Goal: Information Seeking & Learning: Learn about a topic

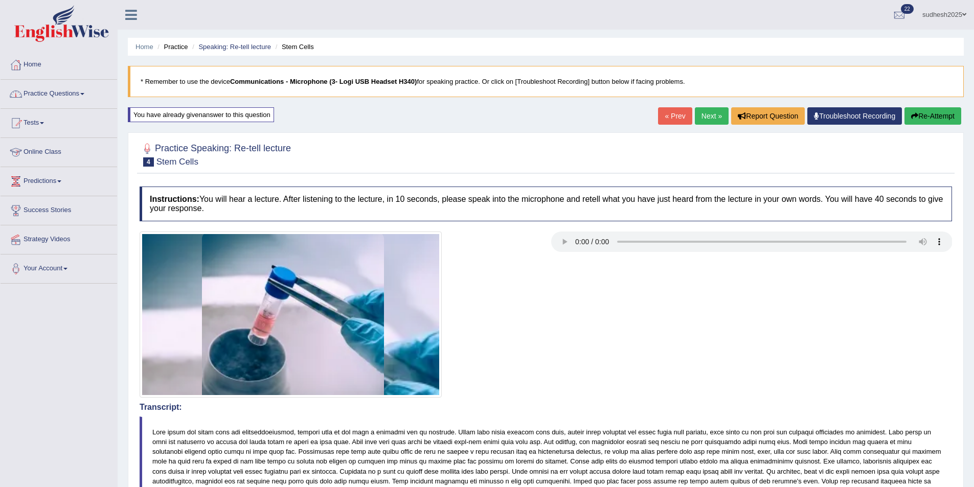
click at [56, 146] on link "Online Class" at bounding box center [59, 151] width 117 height 26
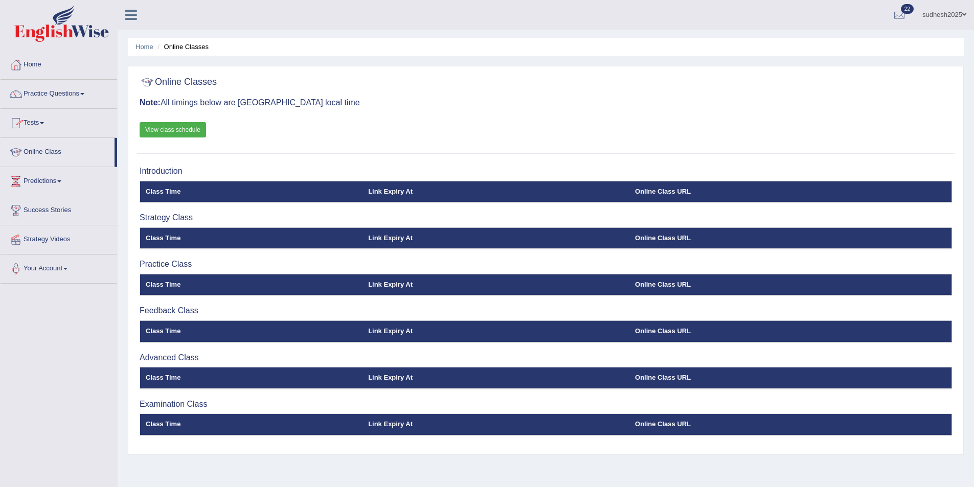
click at [48, 153] on link "Online Class" at bounding box center [58, 151] width 114 height 26
click at [38, 124] on link "Tests" at bounding box center [59, 122] width 117 height 26
click at [44, 163] on link "Take Mock Test" at bounding box center [67, 165] width 96 height 18
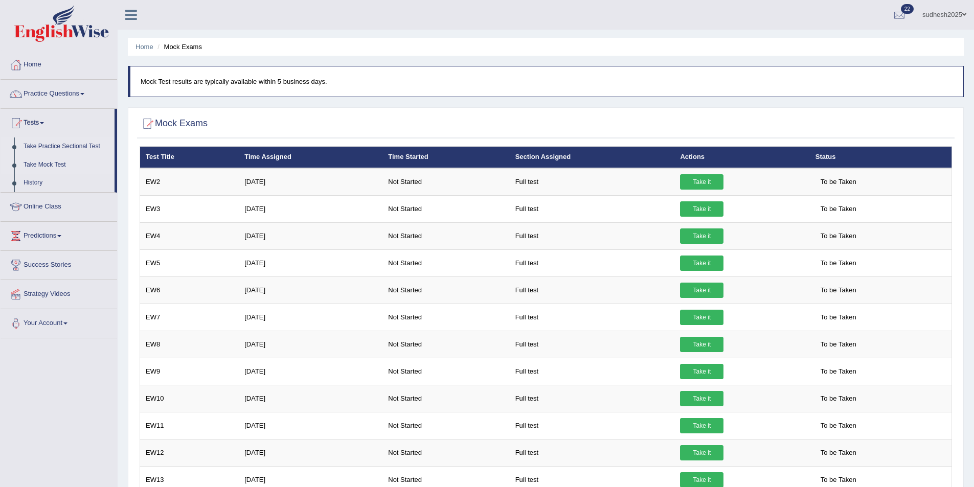
click at [66, 145] on link "Take Practice Sectional Test" at bounding box center [67, 147] width 96 height 18
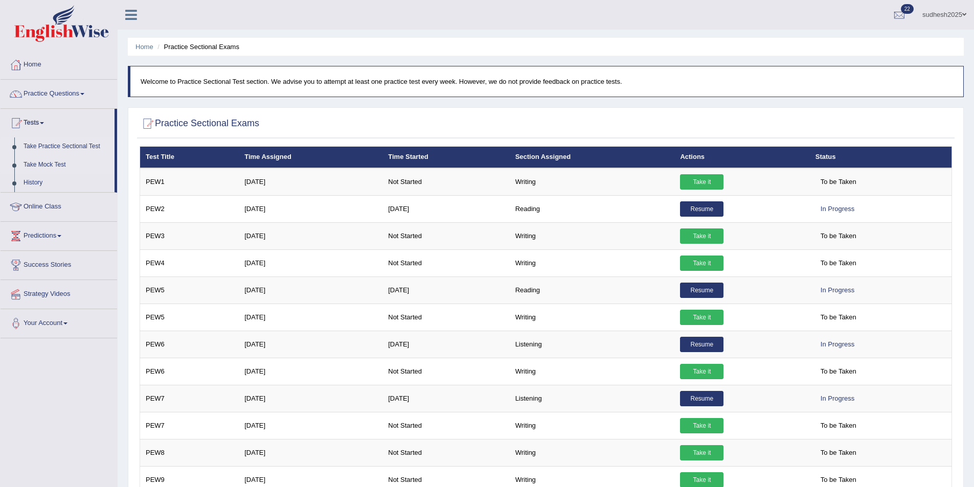
click at [48, 165] on link "Take Mock Test" at bounding box center [67, 165] width 96 height 18
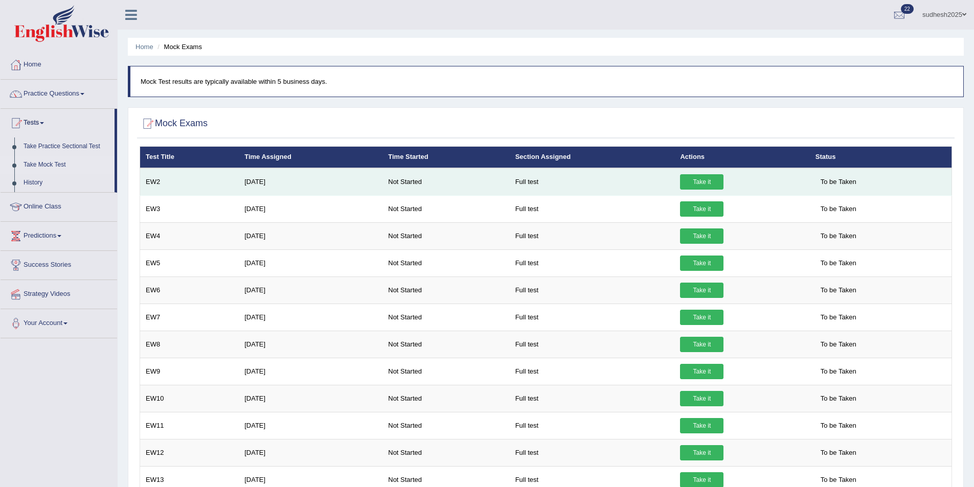
click at [688, 180] on link "Take it" at bounding box center [701, 181] width 43 height 15
click at [688, 182] on link "Take it" at bounding box center [701, 181] width 43 height 15
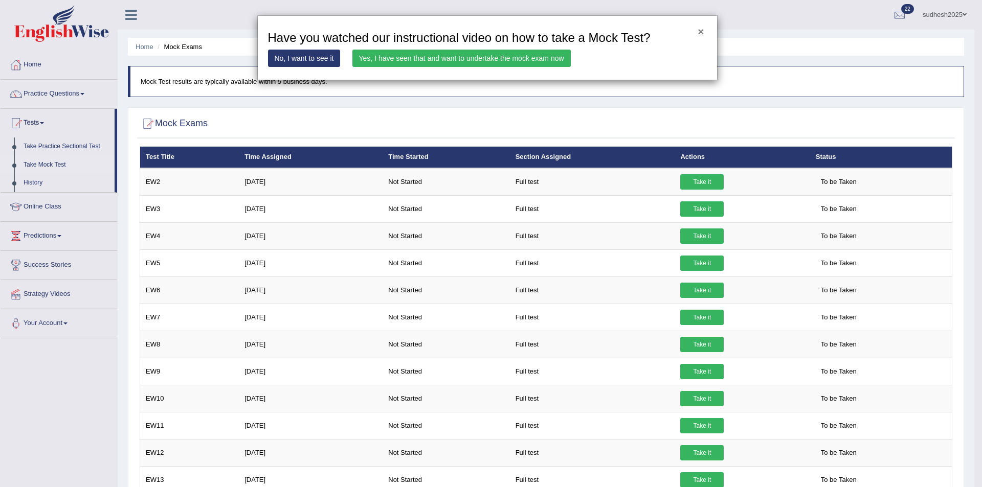
click at [702, 32] on button "×" at bounding box center [701, 31] width 6 height 11
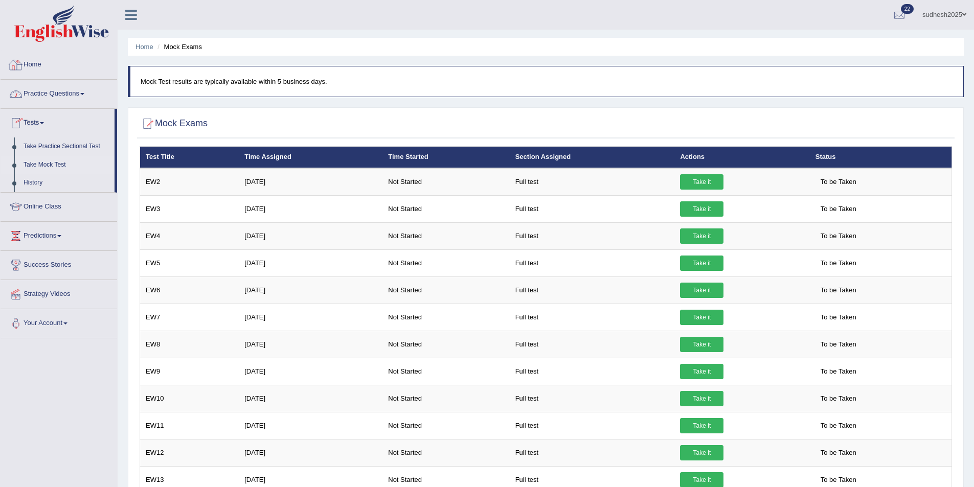
click at [35, 94] on link "Practice Questions" at bounding box center [59, 93] width 117 height 26
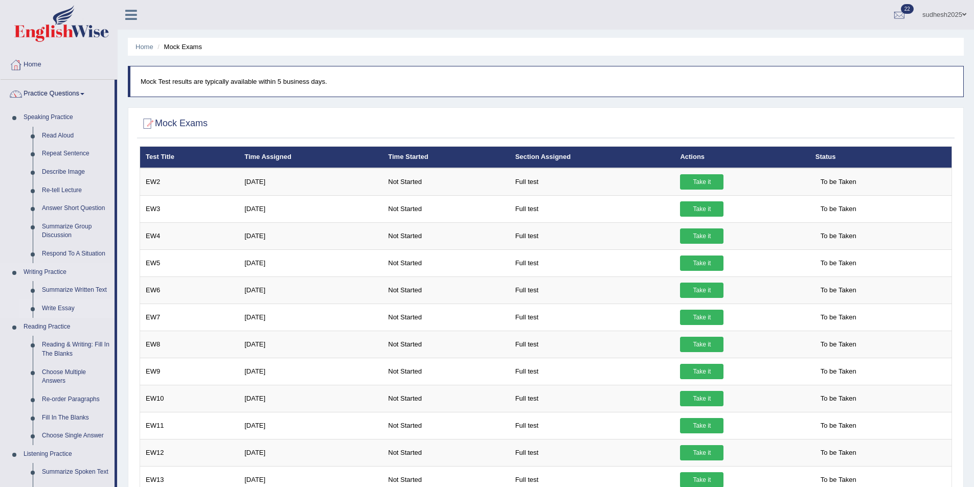
click at [61, 308] on link "Write Essay" at bounding box center [75, 309] width 77 height 18
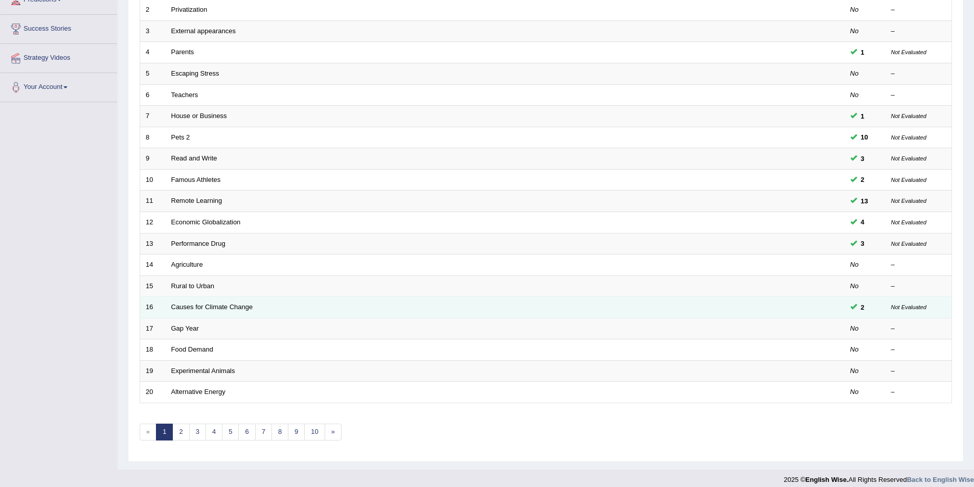
scroll to position [190, 0]
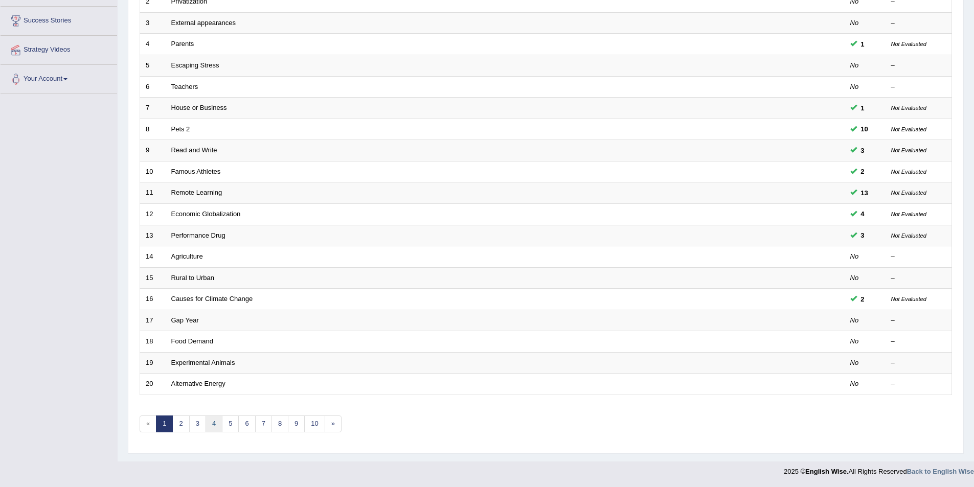
click at [219, 425] on link "4" at bounding box center [214, 424] width 17 height 17
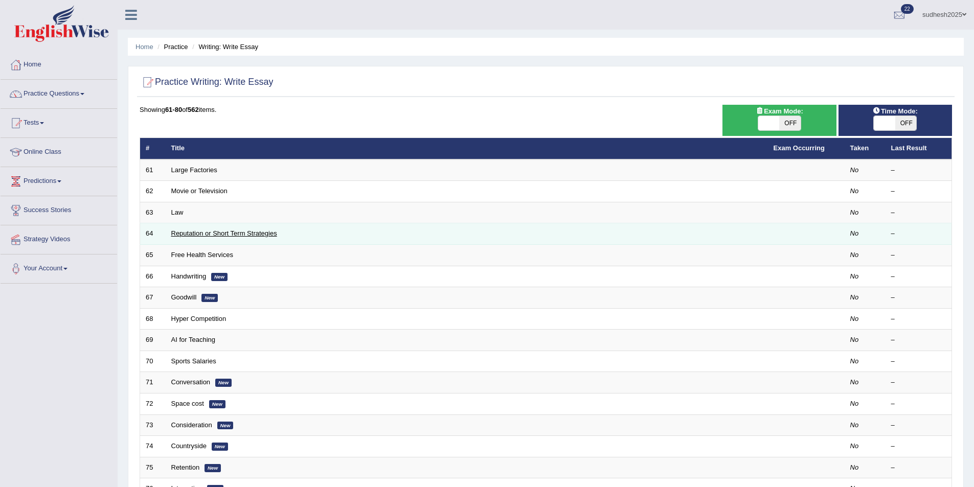
click at [209, 234] on link "Reputation or Short Term Strategies" at bounding box center [224, 234] width 106 height 8
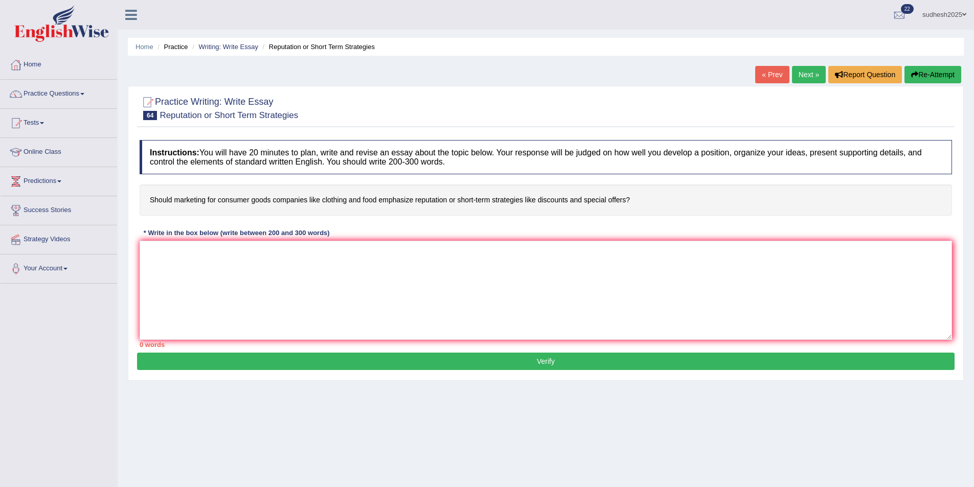
drag, startPoint x: 631, startPoint y: 199, endPoint x: 472, endPoint y: 206, distance: 159.2
click at [511, 205] on h4 "Should marketing for consumer goods companies like clothing and food emphasize …" at bounding box center [546, 200] width 813 height 31
drag, startPoint x: 149, startPoint y: 197, endPoint x: 230, endPoint y: 207, distance: 81.4
click at [230, 207] on h4 "Should marketing for consumer goods companies like clothing and food emphasize …" at bounding box center [546, 200] width 813 height 31
click at [799, 75] on link "Next »" at bounding box center [809, 74] width 34 height 17
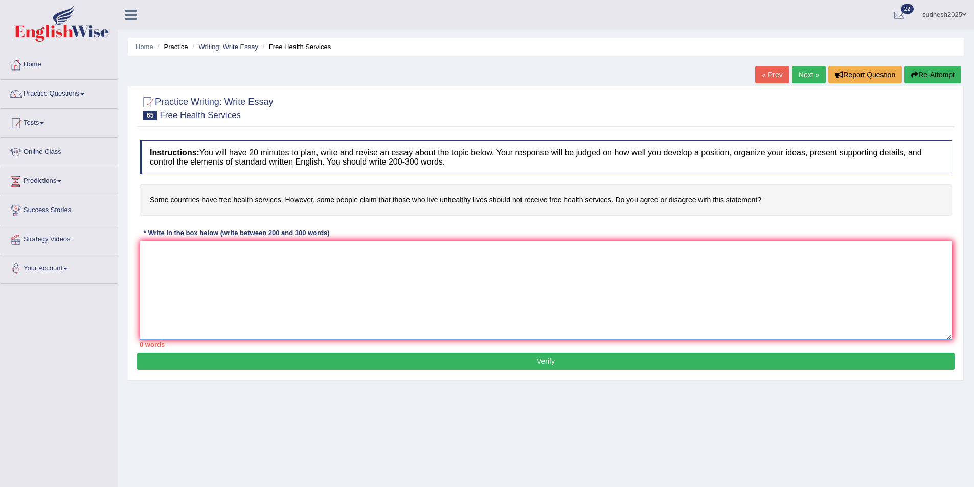
click at [197, 298] on textarea at bounding box center [546, 290] width 813 height 99
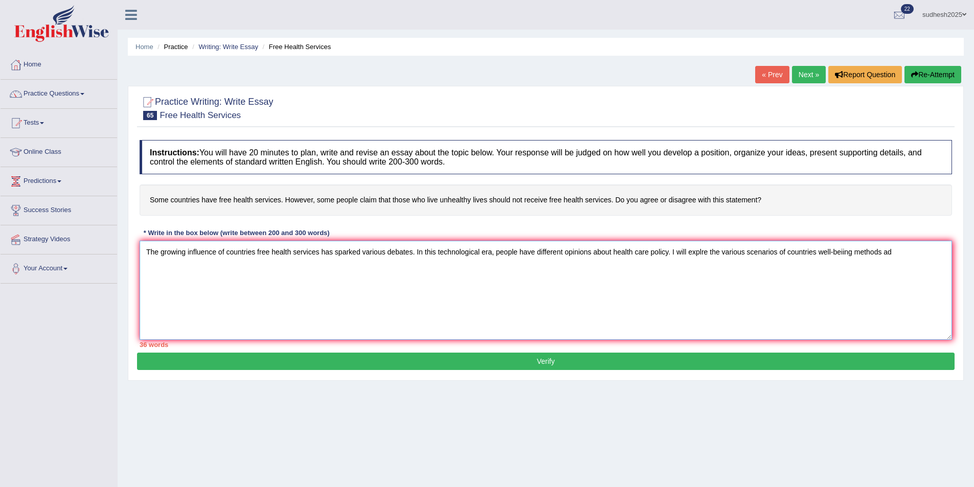
click at [880, 254] on textarea "The growing influence of countries free health services has sparked various deb…" at bounding box center [546, 290] width 813 height 99
click at [882, 254] on textarea "The growing influence of countries free health services has sparked various deb…" at bounding box center [546, 290] width 813 height 99
click at [270, 265] on textarea "The growing influence of countries free health services has sparked various deb…" at bounding box center [546, 290] width 813 height 99
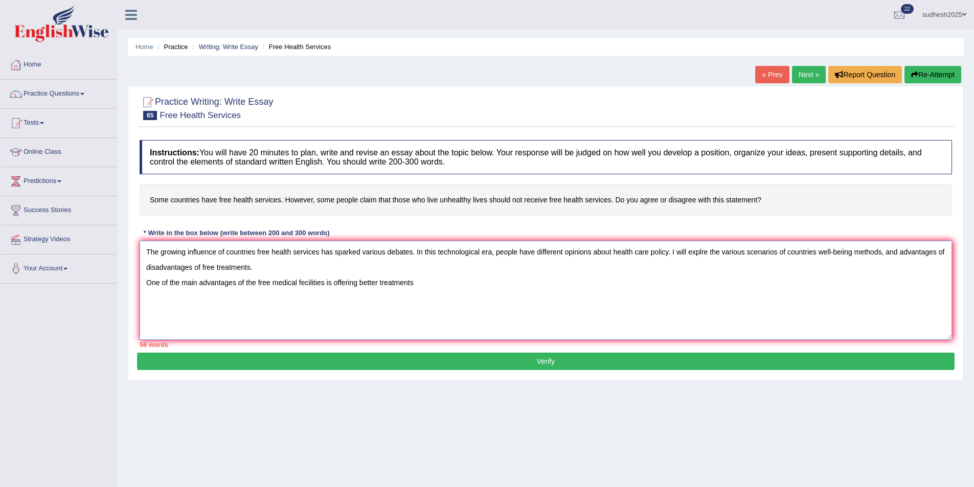
click at [380, 282] on textarea "The growing influence of countries free health services has sparked various deb…" at bounding box center [546, 290] width 813 height 99
click at [422, 284] on textarea "The growing influence of countries free health services has sparked various deb…" at bounding box center [546, 290] width 813 height 99
click at [433, 282] on textarea "The growing influence of countries free health services has sparked various deb…" at bounding box center [546, 290] width 813 height 99
click at [528, 281] on textarea "The growing influence of countries free health services has sparked various deb…" at bounding box center [546, 290] width 813 height 99
paste textarea "The increasing influence of (essay topic) on our lives has ignited numerous dis…"
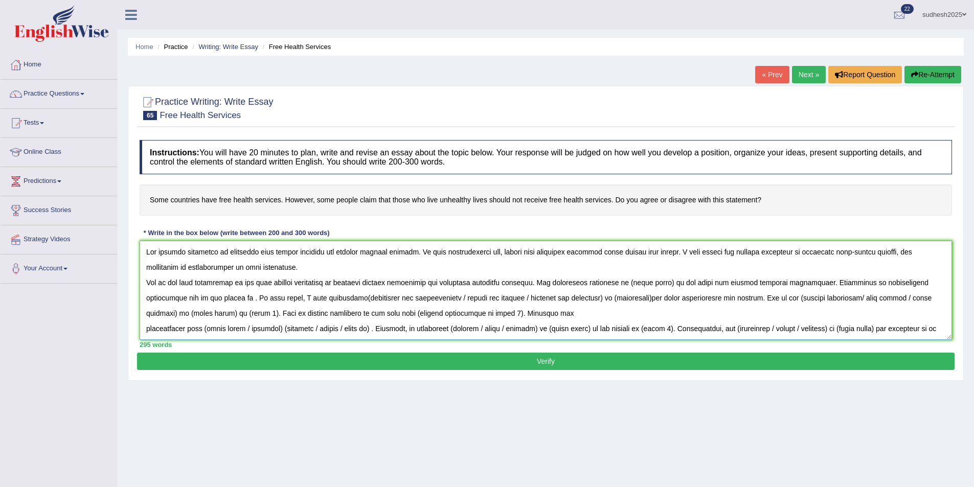
drag, startPoint x: 146, startPoint y: 282, endPoint x: 527, endPoint y: 281, distance: 381.0
click at [527, 281] on textarea at bounding box center [546, 290] width 813 height 99
drag, startPoint x: 529, startPoint y: 281, endPoint x: 223, endPoint y: 319, distance: 308.6
click at [223, 319] on textarea at bounding box center [546, 290] width 813 height 99
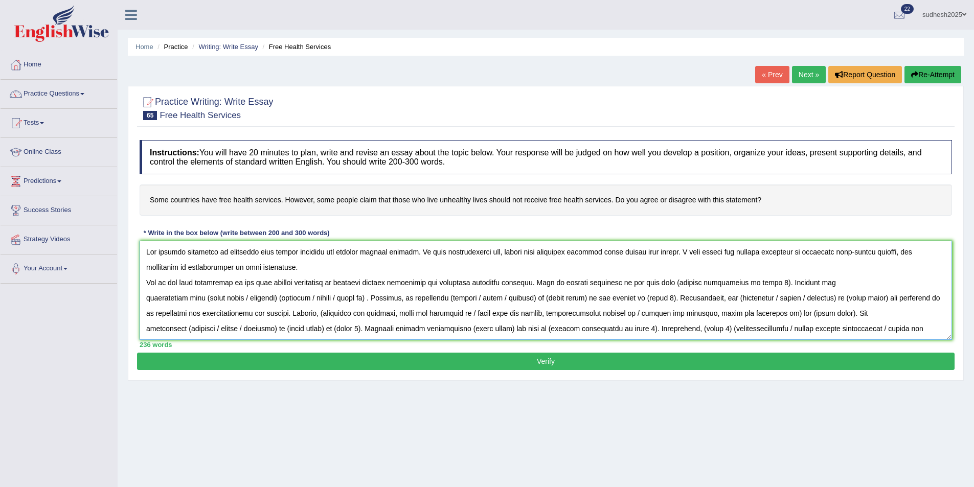
click at [527, 282] on textarea at bounding box center [546, 290] width 813 height 99
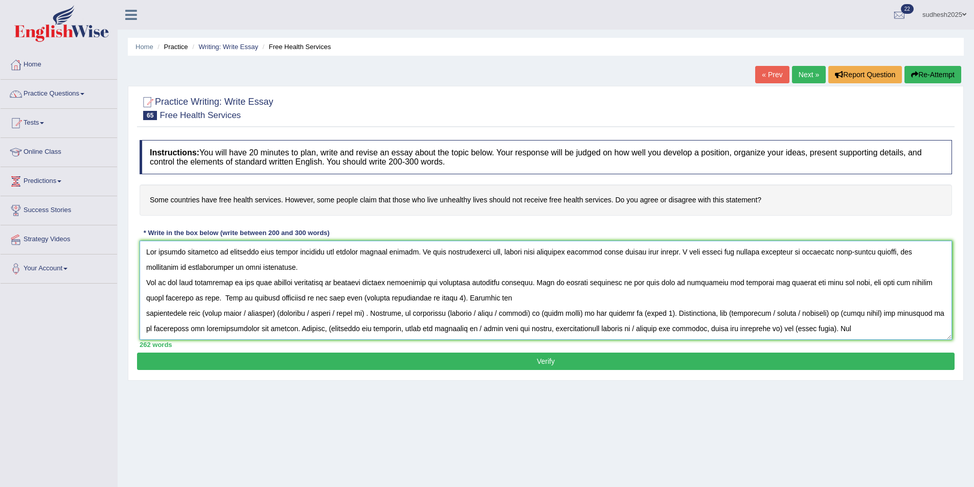
drag, startPoint x: 430, startPoint y: 299, endPoint x: 399, endPoint y: 304, distance: 31.1
click at [399, 304] on textarea at bounding box center [546, 290] width 813 height 99
drag, startPoint x: 433, startPoint y: 300, endPoint x: 200, endPoint y: 302, distance: 232.7
click at [200, 302] on textarea at bounding box center [546, 290] width 813 height 99
click at [145, 318] on textarea at bounding box center [546, 290] width 813 height 99
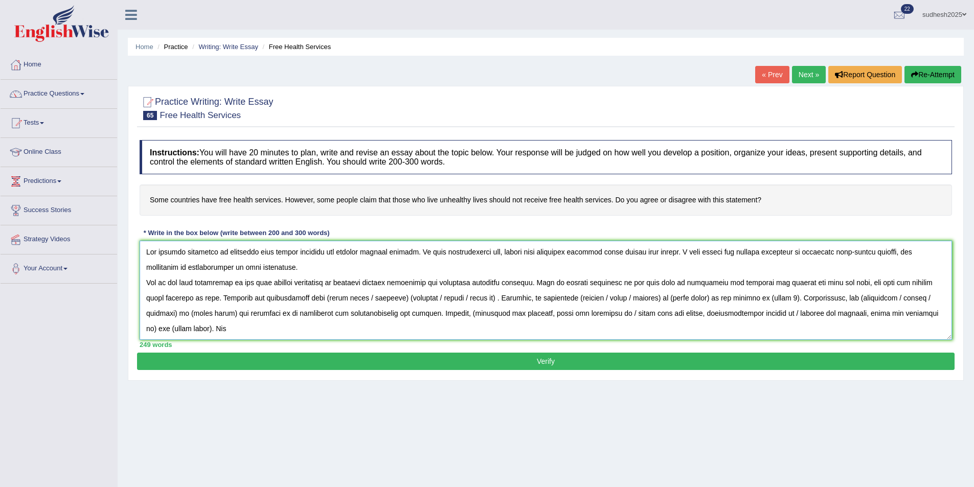
click at [202, 297] on textarea at bounding box center [546, 290] width 813 height 99
drag, startPoint x: 415, startPoint y: 299, endPoint x: 696, endPoint y: 297, distance: 281.3
click at [696, 297] on textarea at bounding box center [546, 290] width 813 height 99
click at [444, 298] on textarea at bounding box center [546, 290] width 813 height 99
drag, startPoint x: 510, startPoint y: 299, endPoint x: 470, endPoint y: 303, distance: 40.1
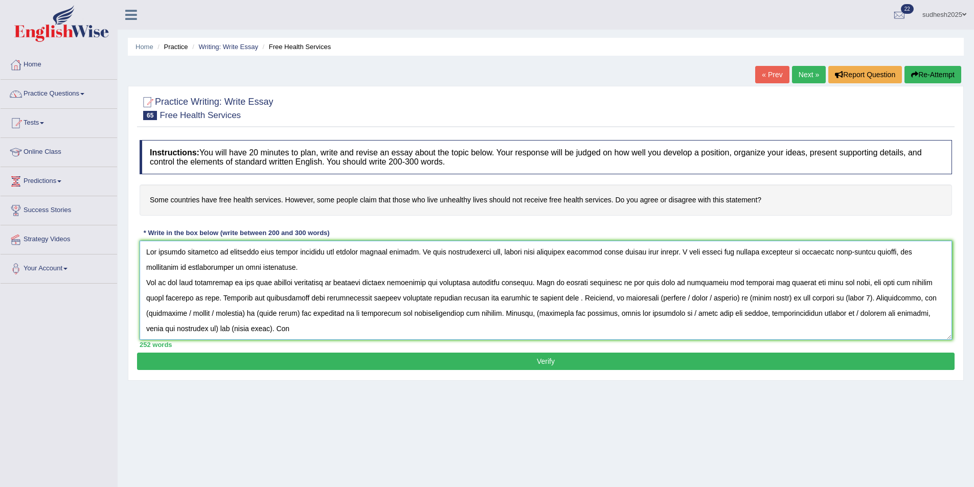
click at [470, 303] on textarea at bounding box center [546, 290] width 813 height 99
click at [518, 294] on textarea at bounding box center [546, 290] width 813 height 99
click at [526, 300] on textarea at bounding box center [546, 290] width 813 height 99
drag, startPoint x: 913, startPoint y: 300, endPoint x: 703, endPoint y: 304, distance: 210.2
click at [703, 304] on textarea at bounding box center [546, 290] width 813 height 99
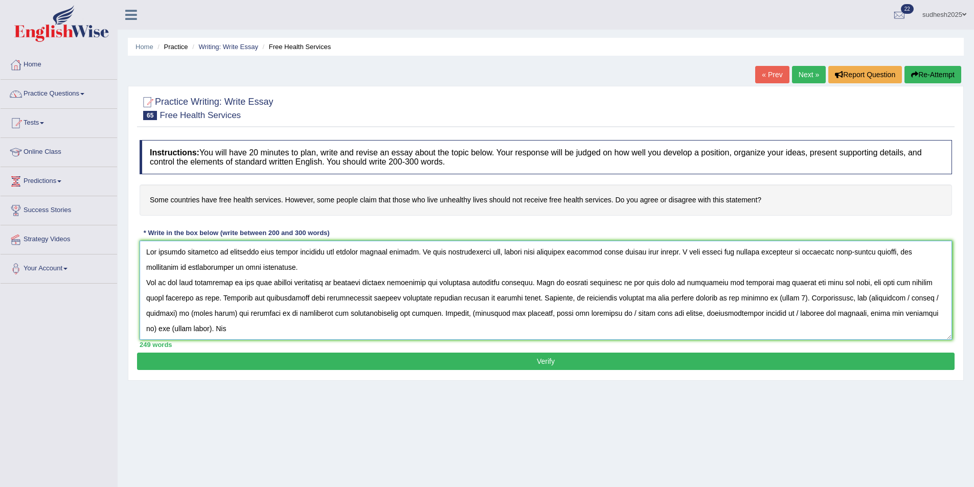
click at [704, 298] on textarea at bounding box center [546, 290] width 813 height 99
click at [772, 298] on textarea at bounding box center [546, 290] width 813 height 99
click at [147, 314] on textarea at bounding box center [546, 290] width 813 height 99
click at [906, 298] on textarea at bounding box center [546, 290] width 813 height 99
drag, startPoint x: 501, startPoint y: 313, endPoint x: 933, endPoint y: 313, distance: 432.6
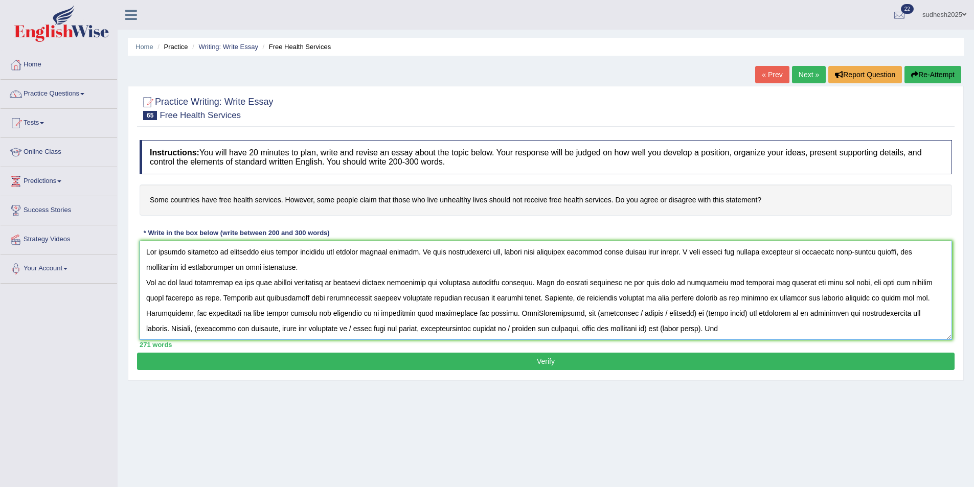
click at [933, 313] on textarea at bounding box center [546, 290] width 813 height 99
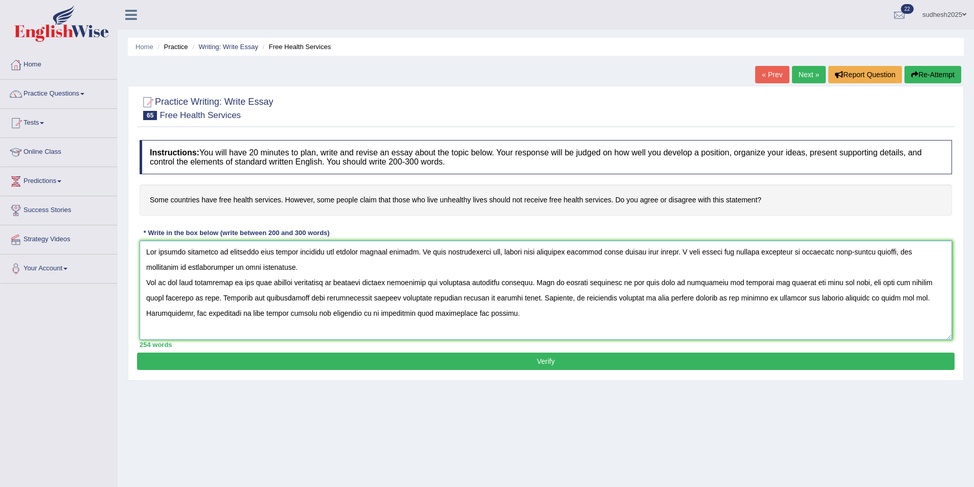
scroll to position [9, 0]
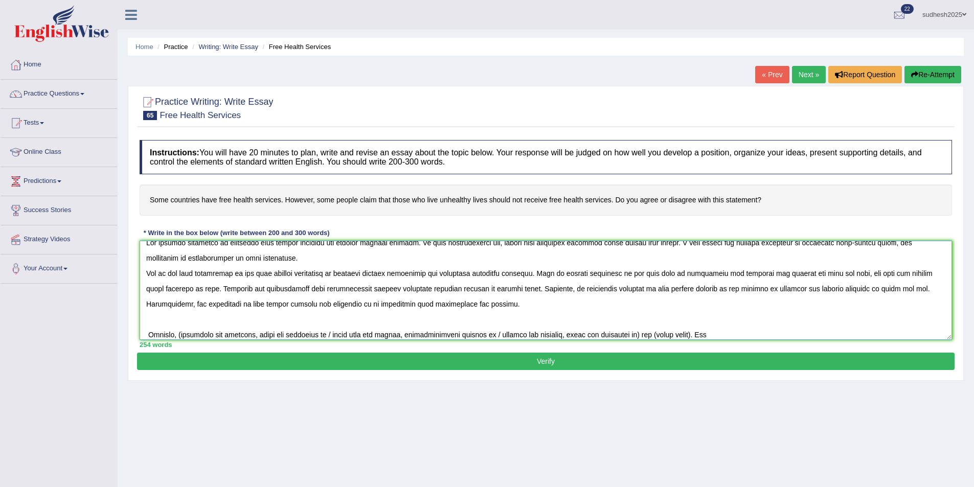
click at [271, 256] on textarea at bounding box center [546, 290] width 813 height 99
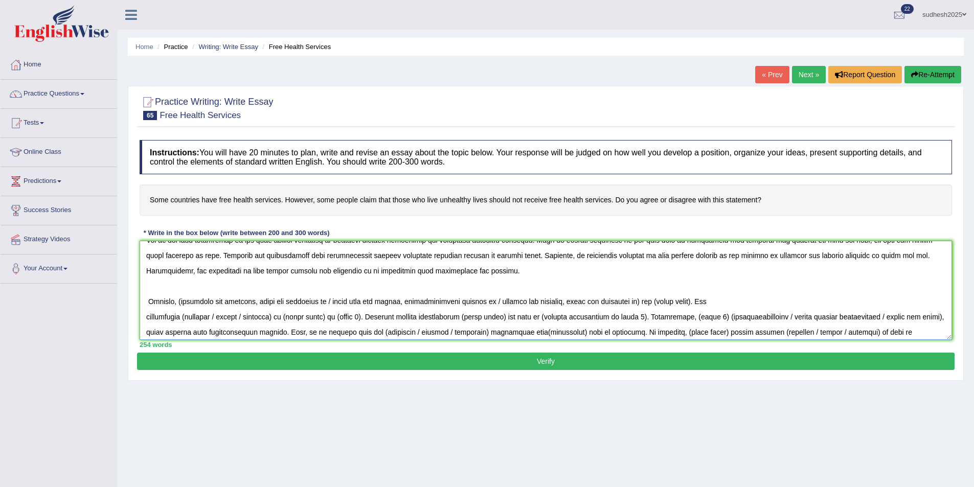
scroll to position [76, 0]
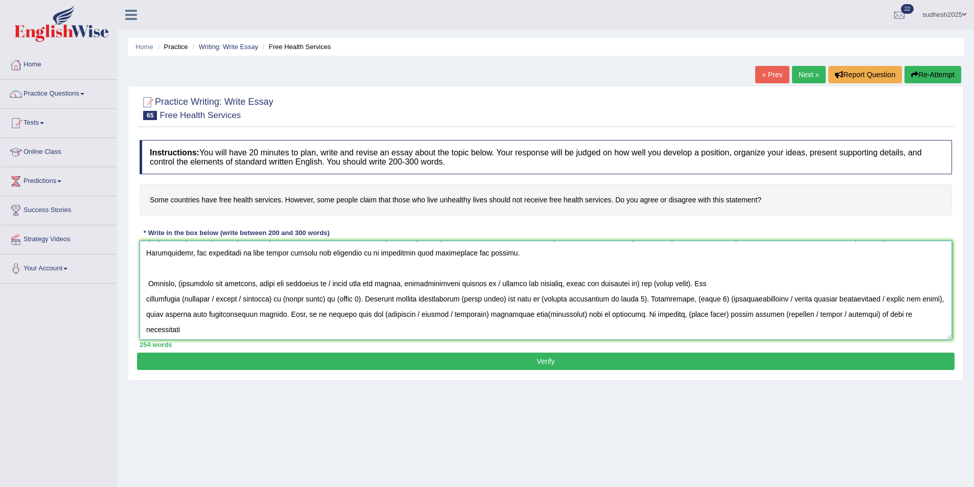
click at [148, 282] on textarea at bounding box center [546, 290] width 813 height 99
click at [175, 285] on textarea at bounding box center [546, 290] width 813 height 99
click at [210, 284] on textarea at bounding box center [546, 290] width 813 height 99
click at [249, 283] on textarea at bounding box center [546, 290] width 813 height 99
click at [290, 283] on textarea at bounding box center [546, 290] width 813 height 99
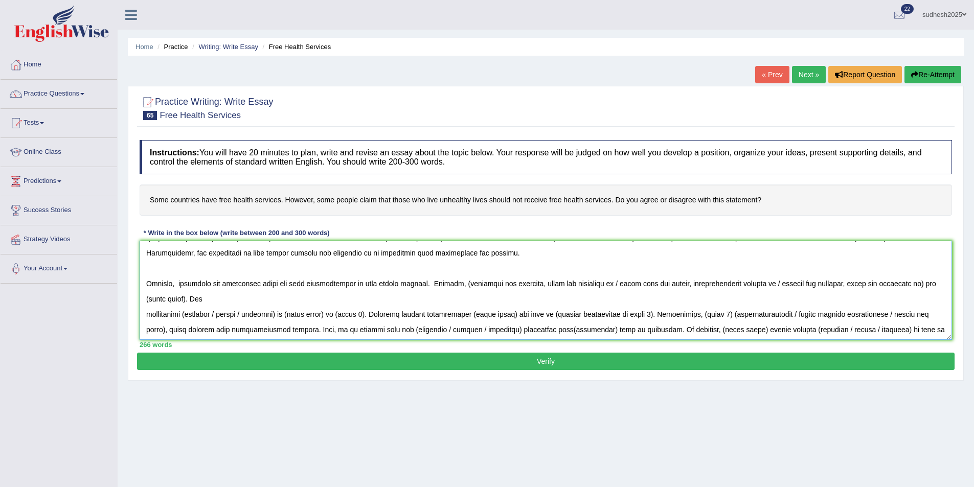
drag, startPoint x: 430, startPoint y: 282, endPoint x: 190, endPoint y: 304, distance: 240.9
click at [190, 304] on textarea at bounding box center [546, 290] width 813 height 99
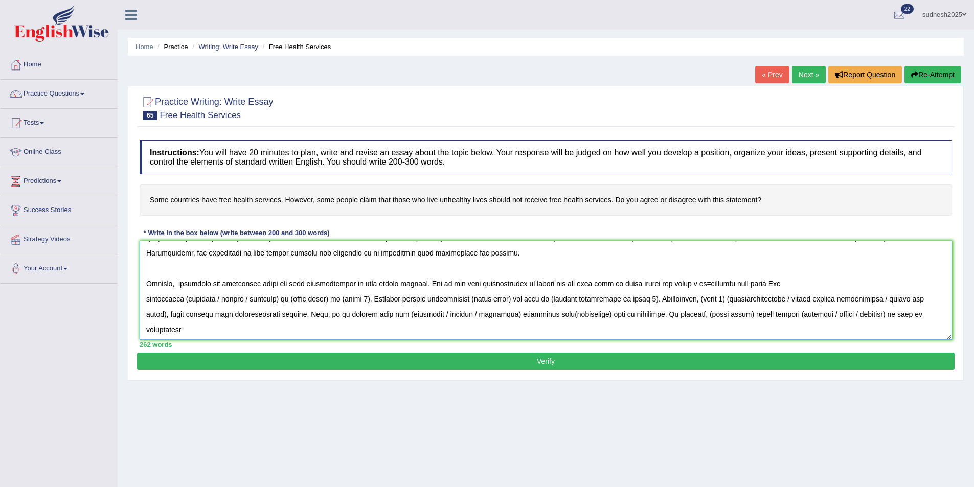
click at [714, 282] on textarea at bounding box center [546, 290] width 813 height 99
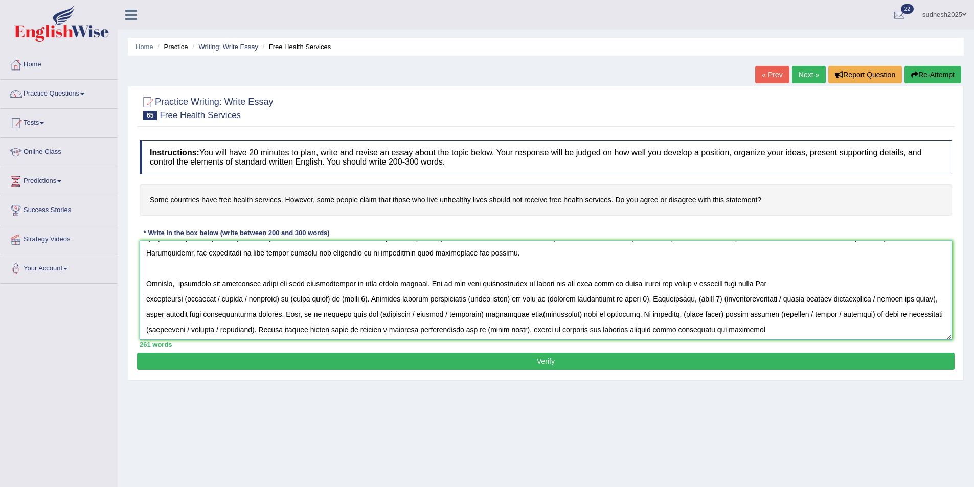
click at [689, 285] on textarea at bounding box center [546, 290] width 813 height 99
click at [700, 286] on textarea at bounding box center [546, 290] width 813 height 99
click at [699, 285] on textarea at bounding box center [546, 290] width 813 height 99
click at [757, 286] on textarea at bounding box center [546, 290] width 813 height 99
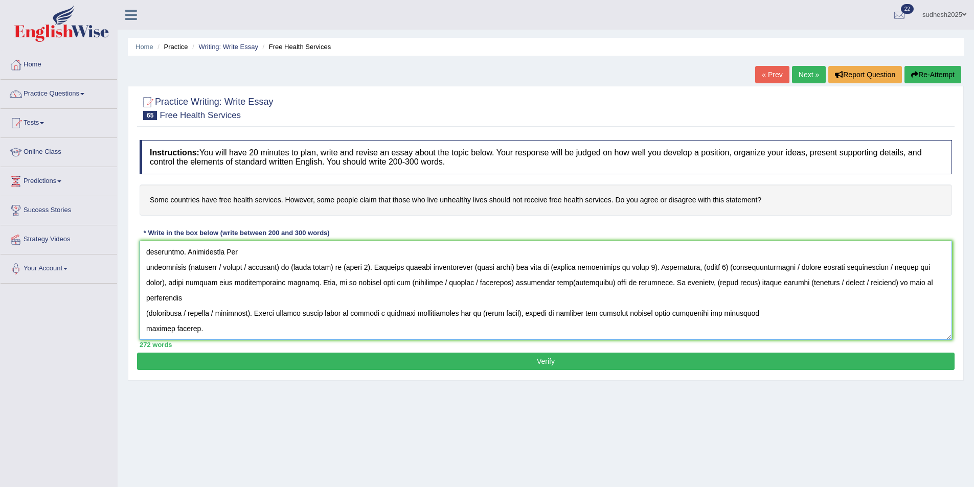
scroll to position [72, 0]
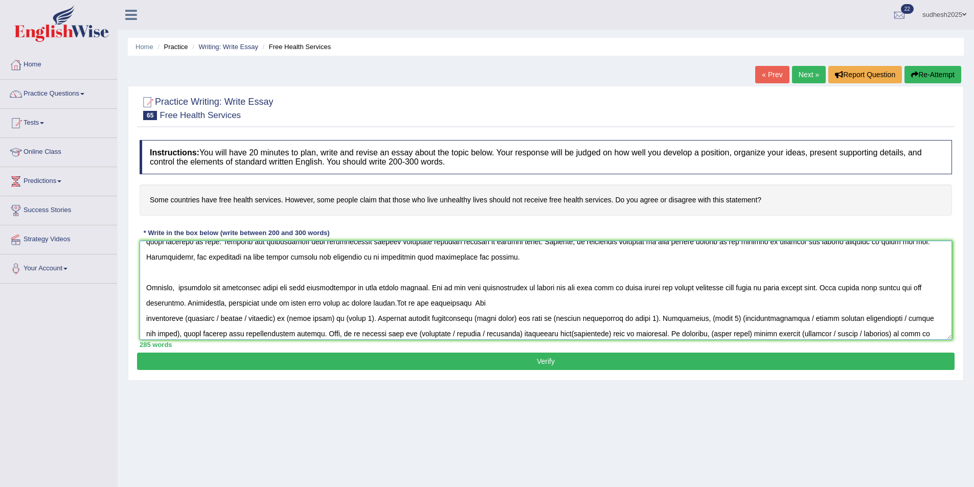
drag, startPoint x: 403, startPoint y: 302, endPoint x: 228, endPoint y: 307, distance: 175.5
click at [228, 307] on textarea at bounding box center [546, 290] width 813 height 99
drag, startPoint x: 228, startPoint y: 304, endPoint x: 189, endPoint y: 306, distance: 38.9
click at [189, 306] on textarea at bounding box center [546, 290] width 813 height 99
click at [273, 302] on textarea at bounding box center [546, 290] width 813 height 99
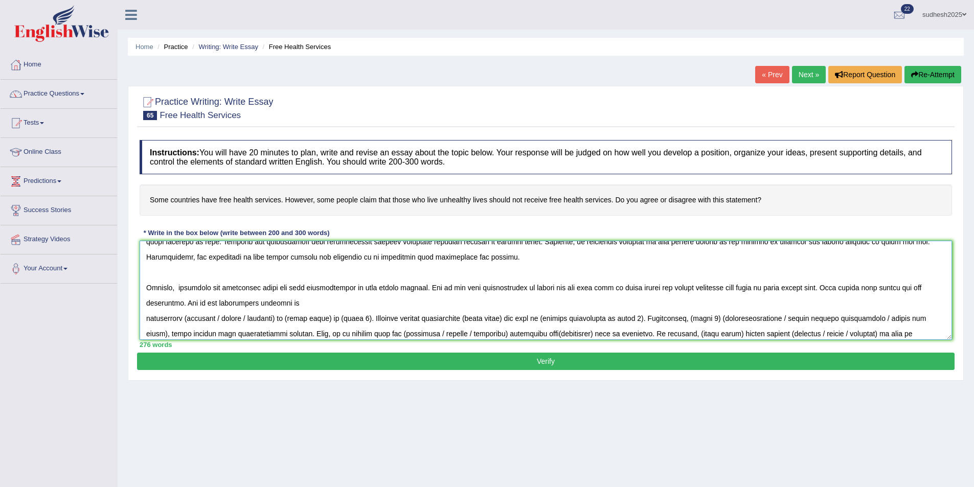
paste textarea "government want to spend more money in health sector"
click at [297, 303] on textarea at bounding box center [546, 290] width 813 height 99
click at [289, 301] on textarea at bounding box center [546, 290] width 813 height 99
click at [377, 305] on textarea at bounding box center [546, 290] width 813 height 99
click at [558, 303] on textarea at bounding box center [546, 290] width 813 height 99
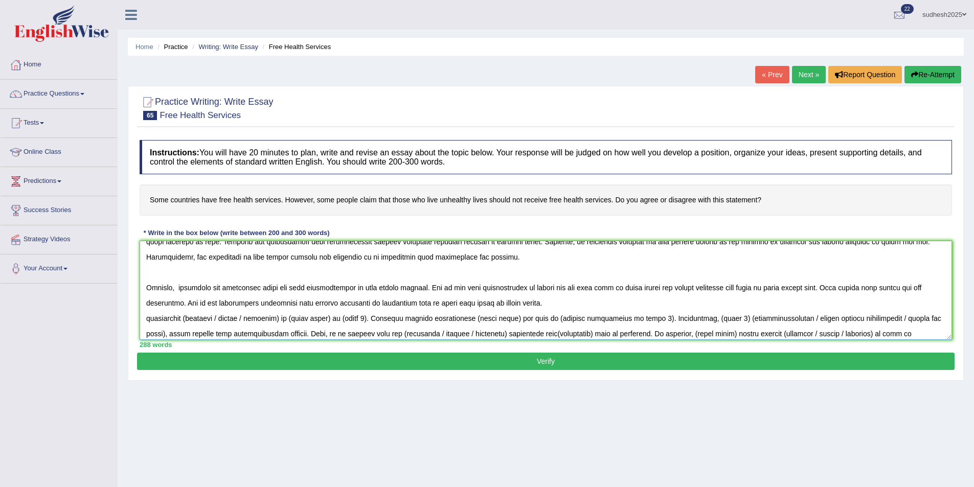
drag, startPoint x: 146, startPoint y: 318, endPoint x: 365, endPoint y: 318, distance: 218.4
click at [365, 318] on textarea at bounding box center [546, 290] width 813 height 99
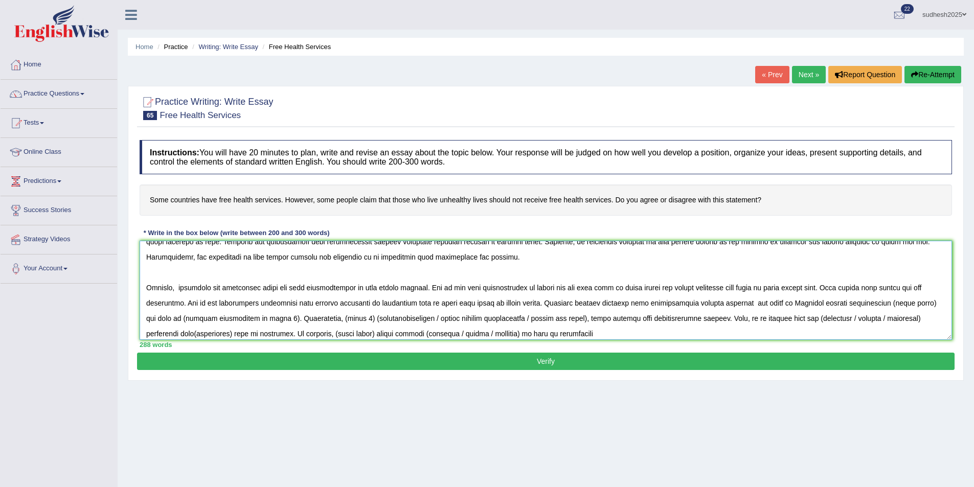
click at [771, 301] on textarea at bounding box center [546, 290] width 813 height 99
click at [809, 303] on textarea at bounding box center [546, 290] width 813 height 99
drag, startPoint x: 304, startPoint y: 319, endPoint x: 812, endPoint y: 303, distance: 508.0
click at [812, 303] on textarea at bounding box center [546, 290] width 813 height 99
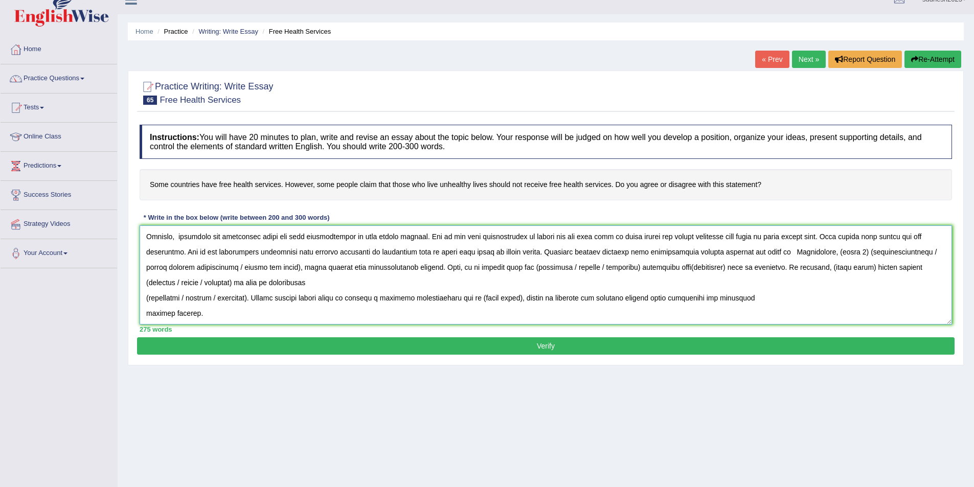
scroll to position [0, 0]
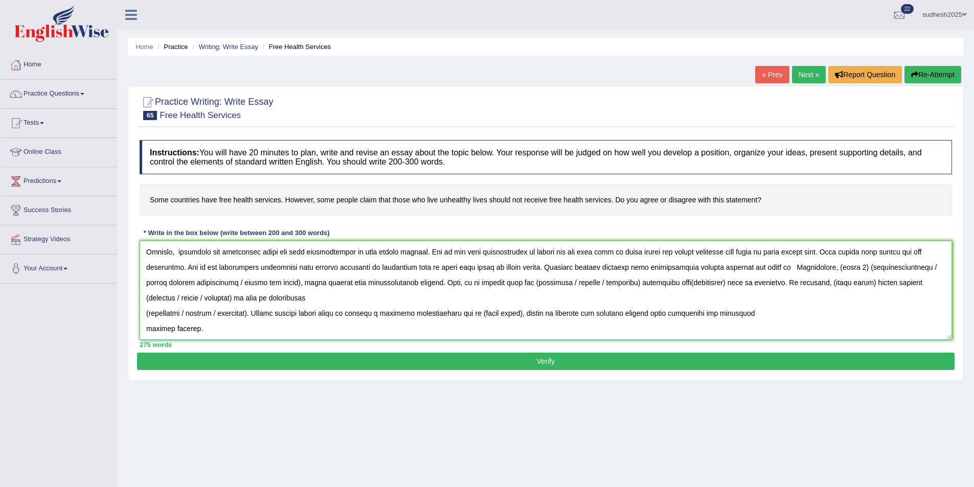
click at [810, 265] on textarea at bounding box center [546, 290] width 813 height 99
drag, startPoint x: 580, startPoint y: 284, endPoint x: 896, endPoint y: 266, distance: 317.1
click at [896, 266] on textarea at bounding box center [546, 290] width 813 height 99
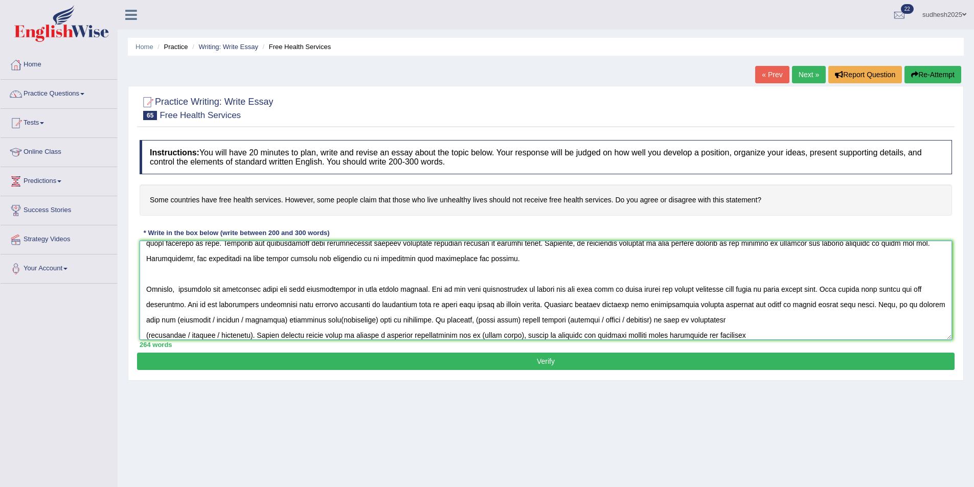
scroll to position [92, 0]
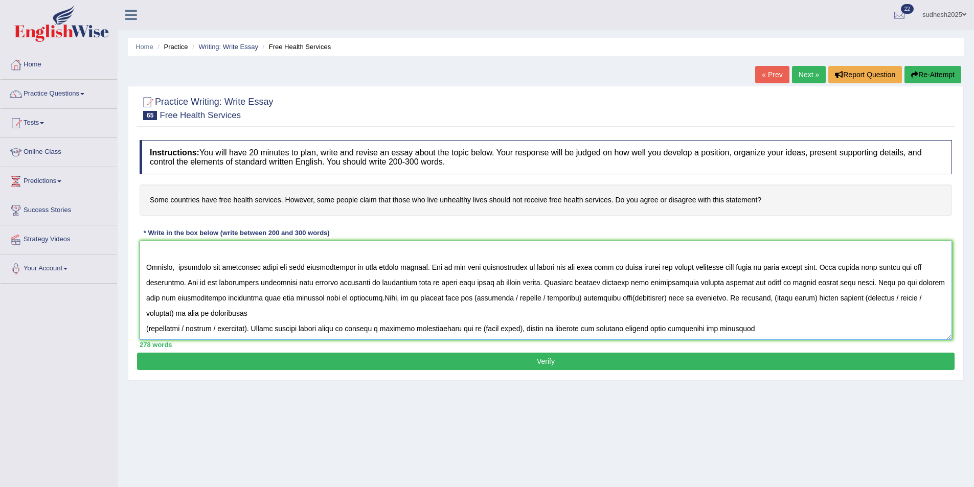
click at [748, 297] on textarea at bounding box center [546, 290] width 813 height 99
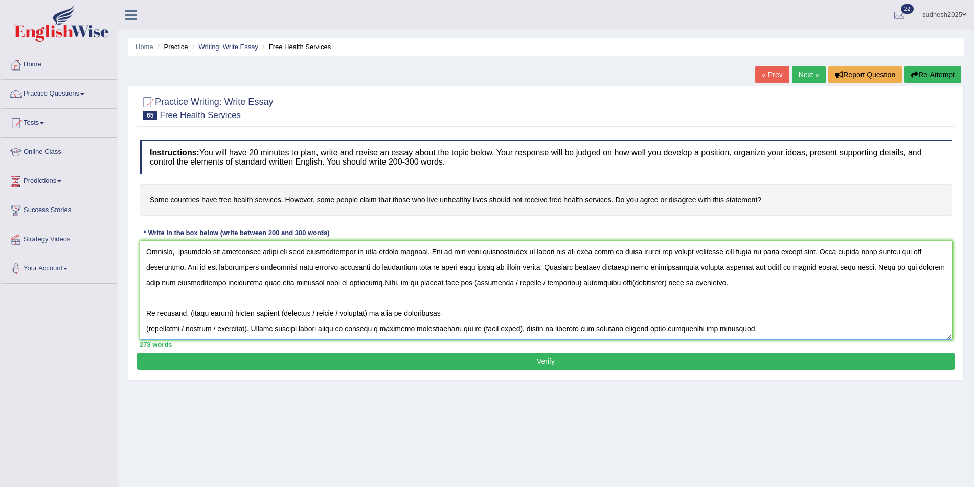
scroll to position [123, 0]
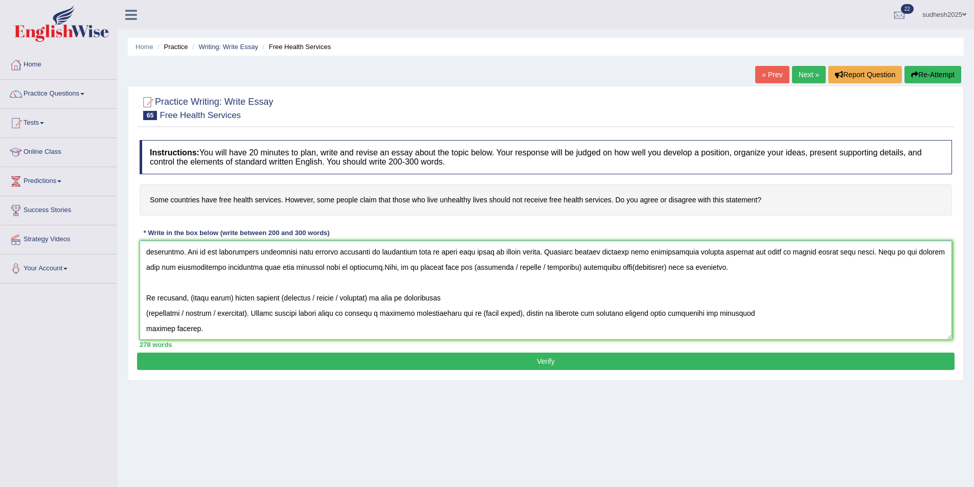
drag, startPoint x: 749, startPoint y: 266, endPoint x: 405, endPoint y: 273, distance: 344.7
click at [405, 273] on textarea at bounding box center [546, 290] width 813 height 99
click at [147, 313] on textarea at bounding box center [546, 290] width 813 height 99
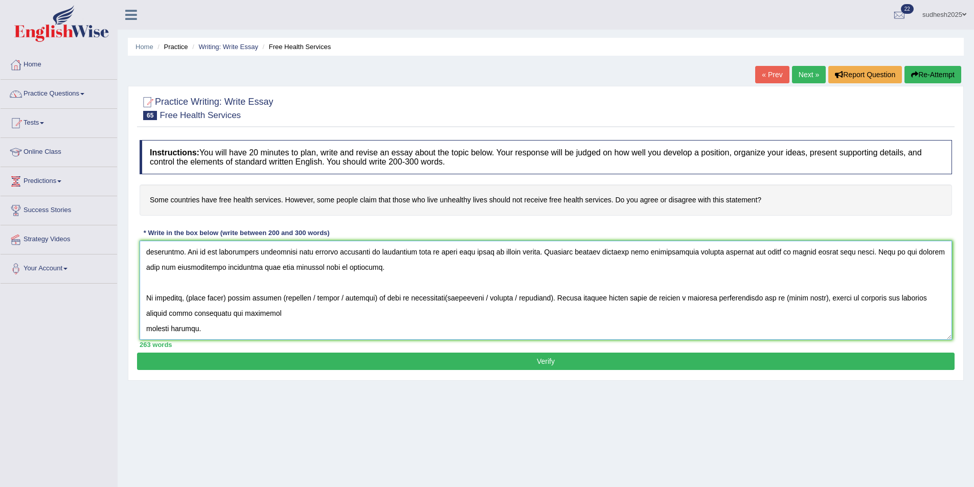
click at [231, 299] on textarea at bounding box center [546, 290] width 813 height 99
click at [228, 300] on textarea at bounding box center [546, 290] width 813 height 99
click at [229, 299] on textarea at bounding box center [546, 290] width 813 height 99
click at [232, 299] on textarea at bounding box center [546, 290] width 813 height 99
click at [229, 299] on textarea at bounding box center [546, 290] width 813 height 99
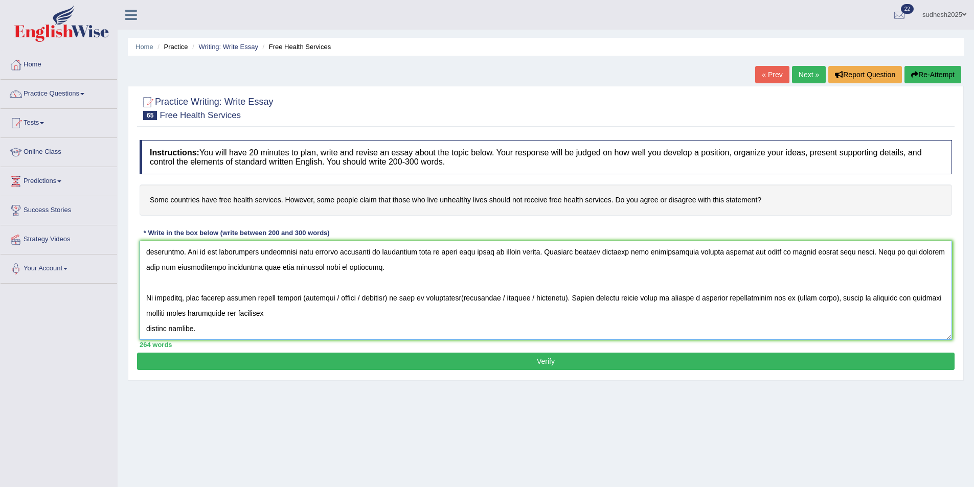
click at [397, 299] on textarea at bounding box center [546, 290] width 813 height 99
click at [303, 298] on textarea at bounding box center [546, 290] width 813 height 99
click at [397, 299] on textarea at bounding box center [546, 290] width 813 height 99
drag, startPoint x: 431, startPoint y: 296, endPoint x: 497, endPoint y: 302, distance: 65.7
click at [497, 302] on textarea at bounding box center [546, 290] width 813 height 99
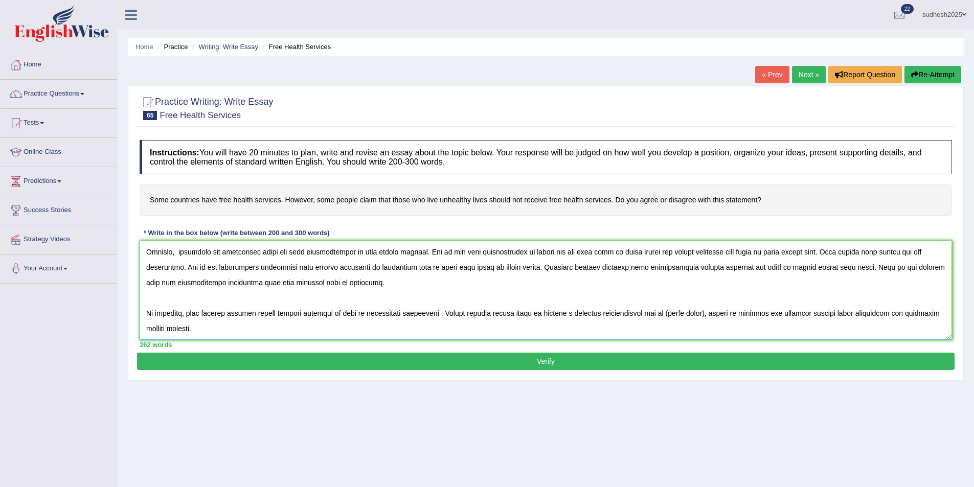
scroll to position [107, 0]
click at [702, 313] on textarea at bounding box center [546, 290] width 813 height 99
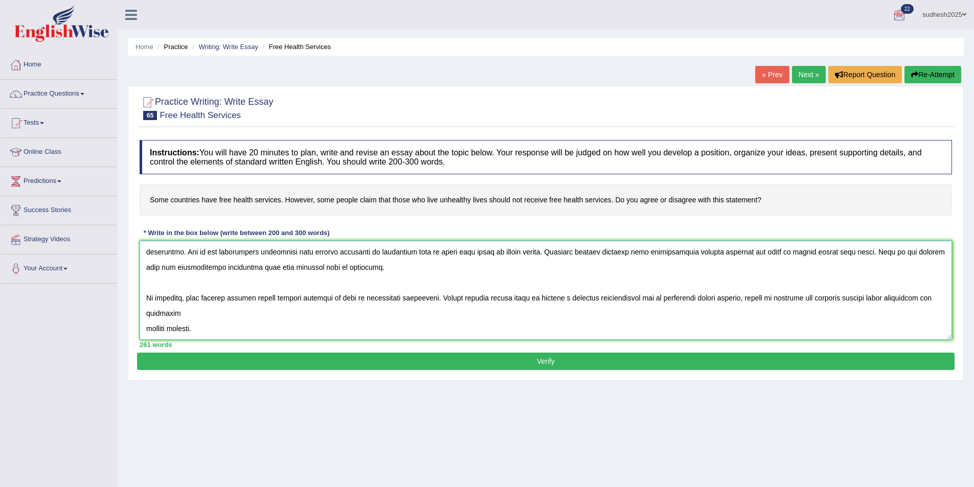
click at [147, 327] on textarea at bounding box center [546, 290] width 813 height 99
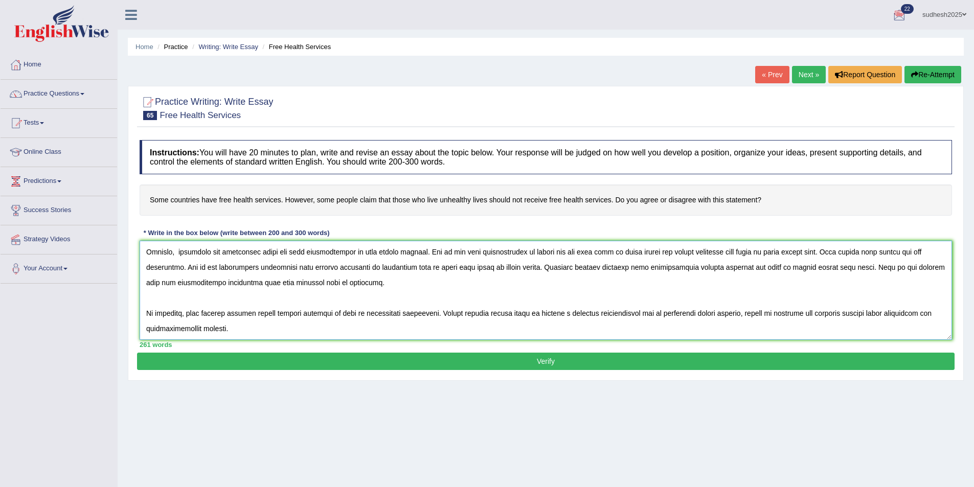
scroll to position [107, 0]
click at [241, 329] on textarea at bounding box center [546, 290] width 813 height 99
paste textarea "I strongly disagree with the given topic..."
click at [282, 330] on textarea at bounding box center [546, 290] width 813 height 99
click at [359, 329] on textarea at bounding box center [546, 290] width 813 height 99
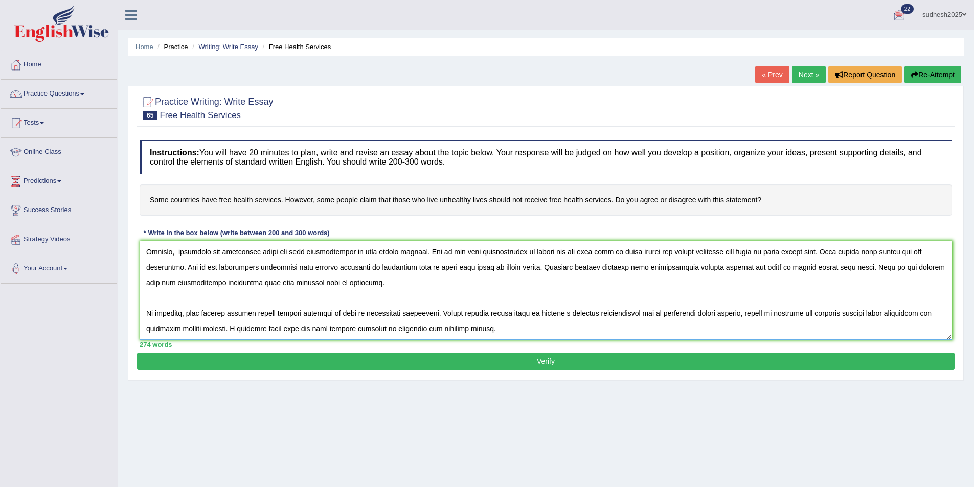
type textarea "The growing influence of countries free health services has sparked various deb…"
click at [469, 358] on button "Verify" at bounding box center [546, 361] width 818 height 17
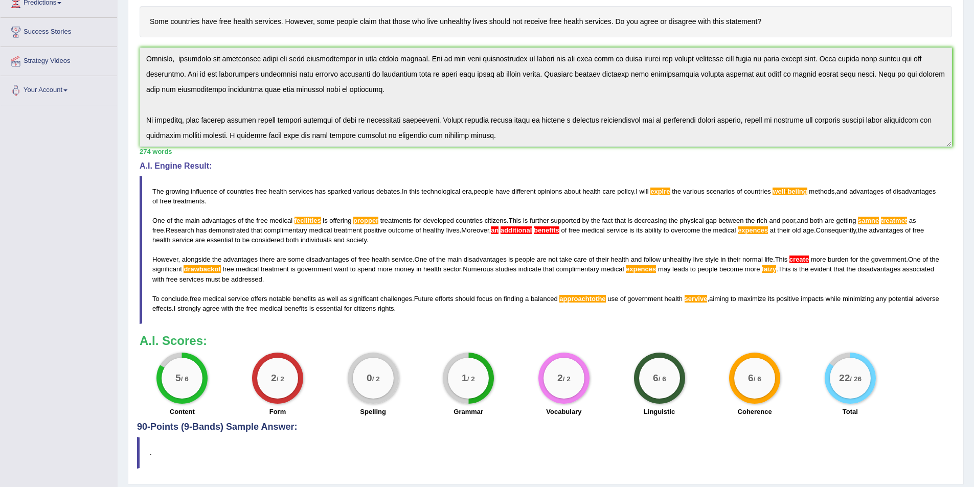
scroll to position [209, 0]
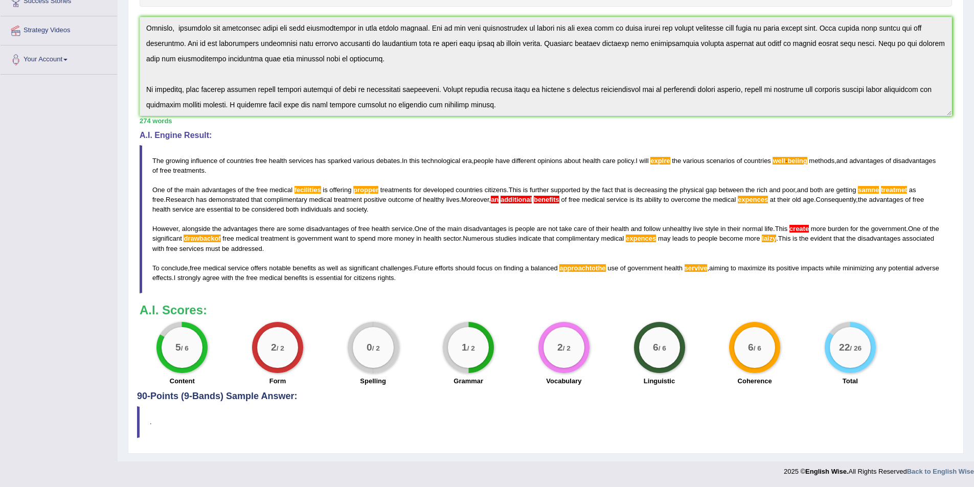
drag, startPoint x: 150, startPoint y: 155, endPoint x: 217, endPoint y: 195, distance: 78.2
click at [217, 195] on blockquote "The growing influence of countries free health services has sparked various deb…" at bounding box center [546, 219] width 813 height 148
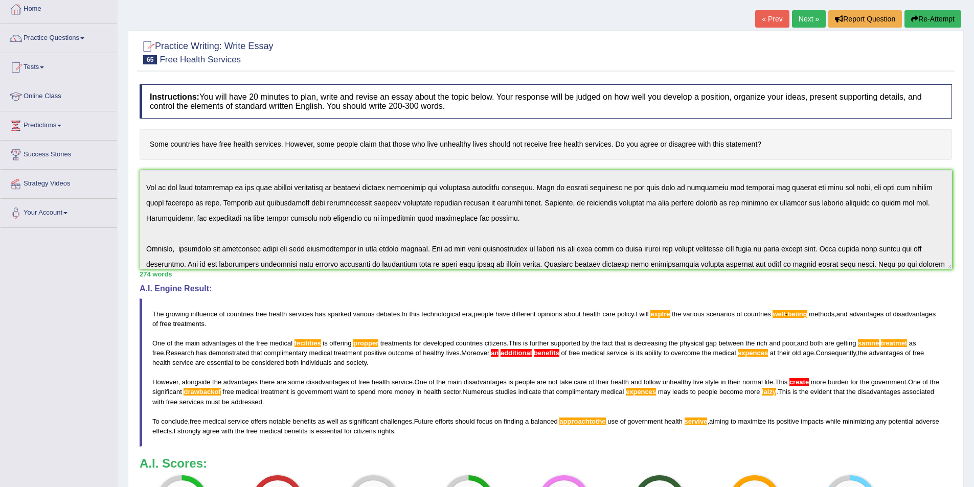
scroll to position [107, 0]
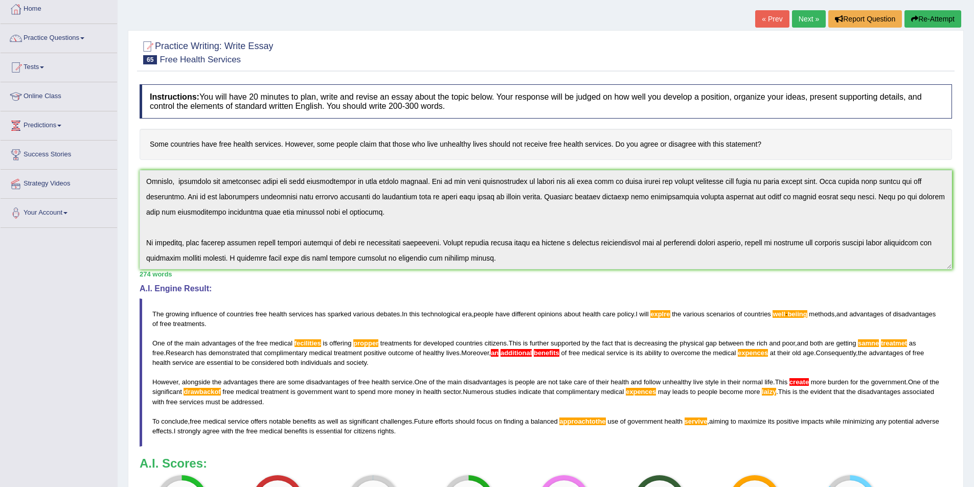
click at [935, 15] on button "Re-Attempt" at bounding box center [933, 18] width 57 height 17
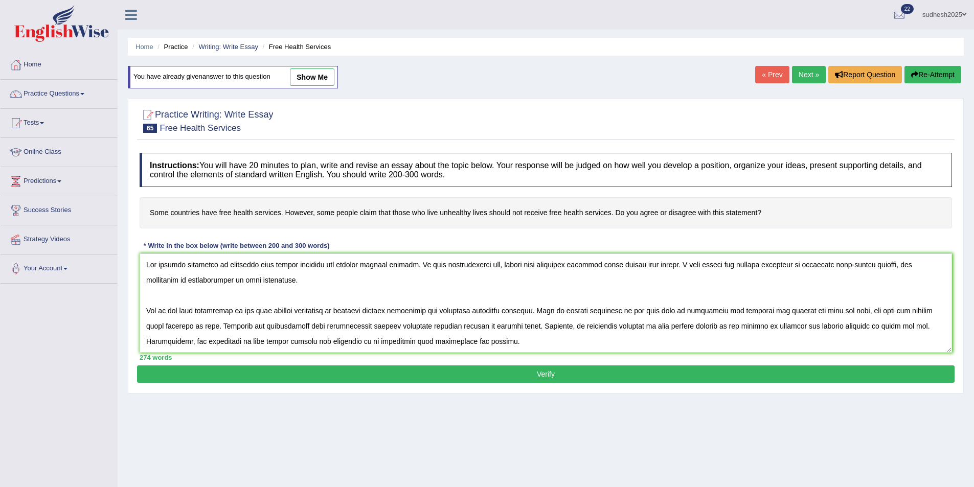
click at [701, 265] on textarea at bounding box center [546, 303] width 813 height 99
click at [849, 264] on textarea at bounding box center [546, 303] width 813 height 99
click at [305, 312] on textarea at bounding box center [546, 303] width 813 height 99
click at [566, 326] on textarea at bounding box center [546, 303] width 813 height 99
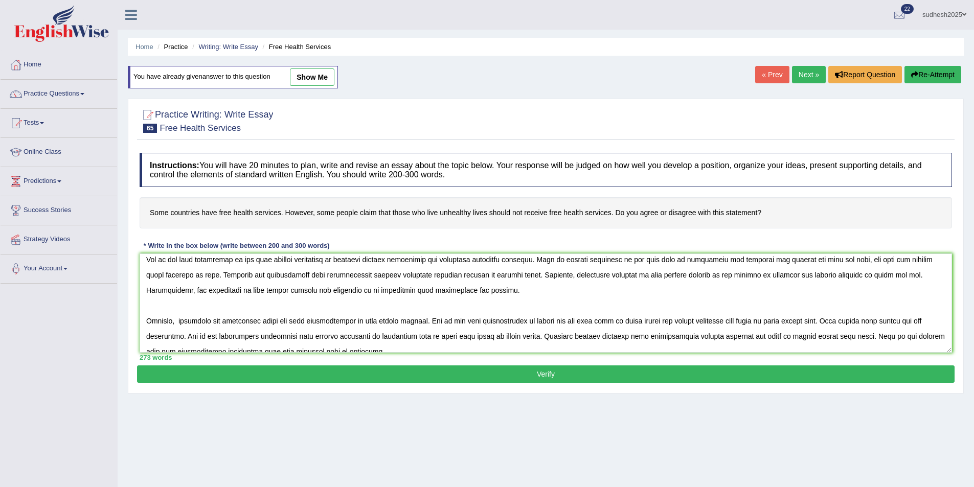
scroll to position [102, 0]
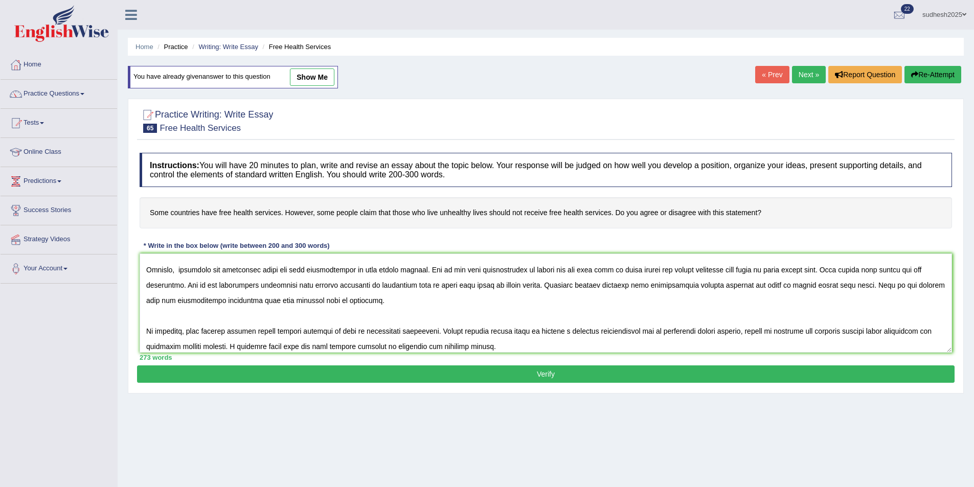
type textarea "The growing influence of countries free health services has sparked various deb…"
click at [512, 376] on button "Verify" at bounding box center [546, 374] width 818 height 17
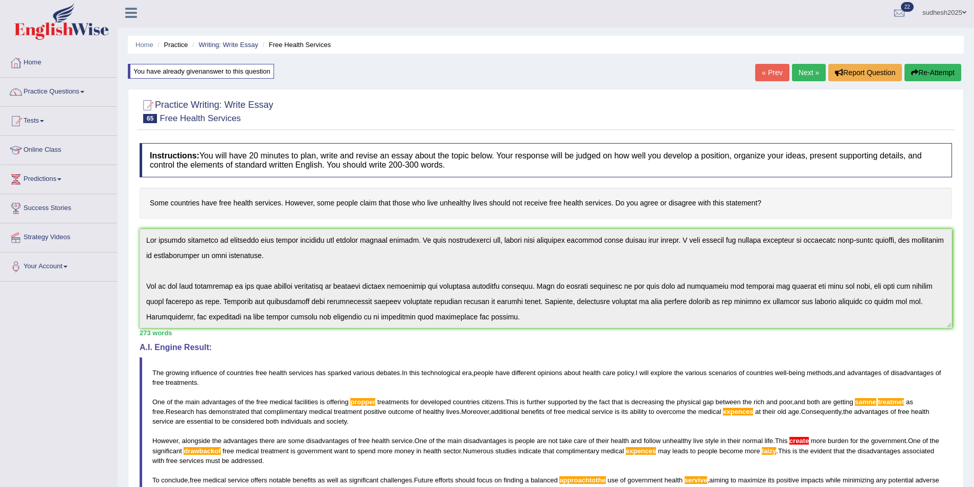
scroll to position [0, 0]
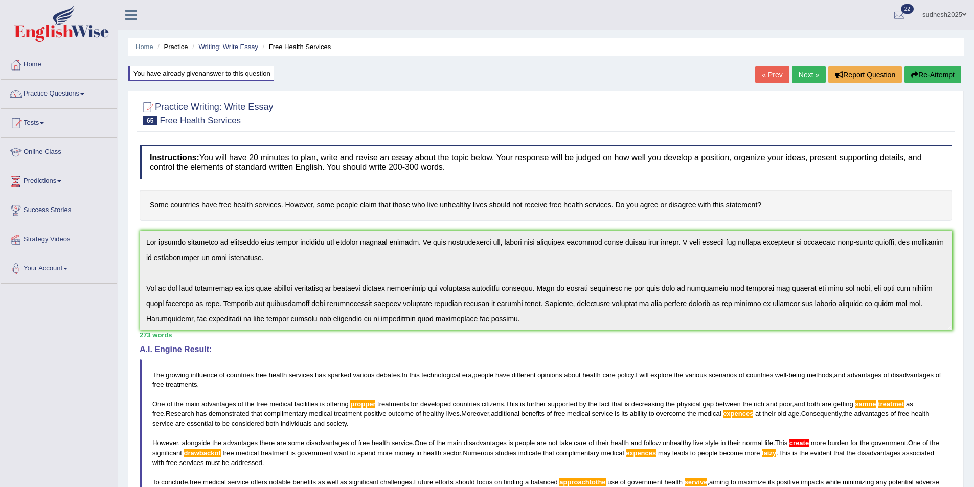
click at [917, 72] on button "Re-Attempt" at bounding box center [933, 74] width 57 height 17
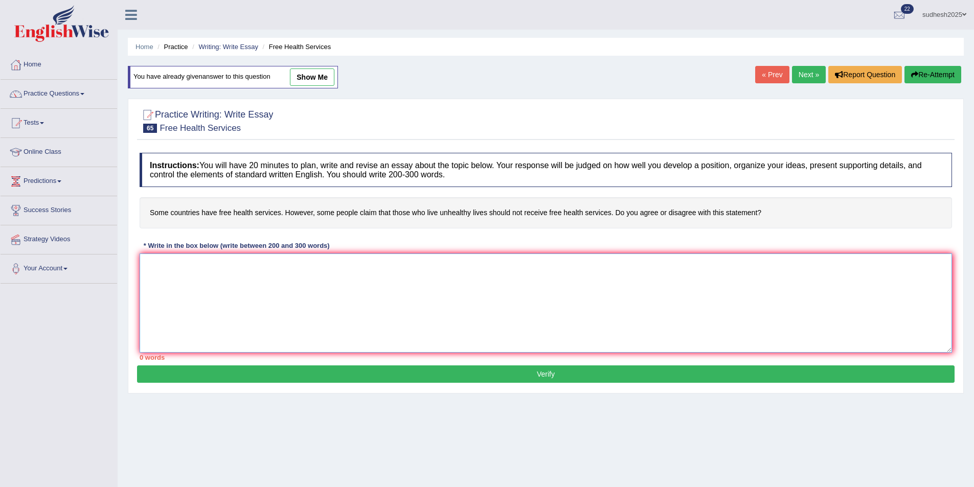
paste textarea "The growing influence of countries free health services has sparked various deb…"
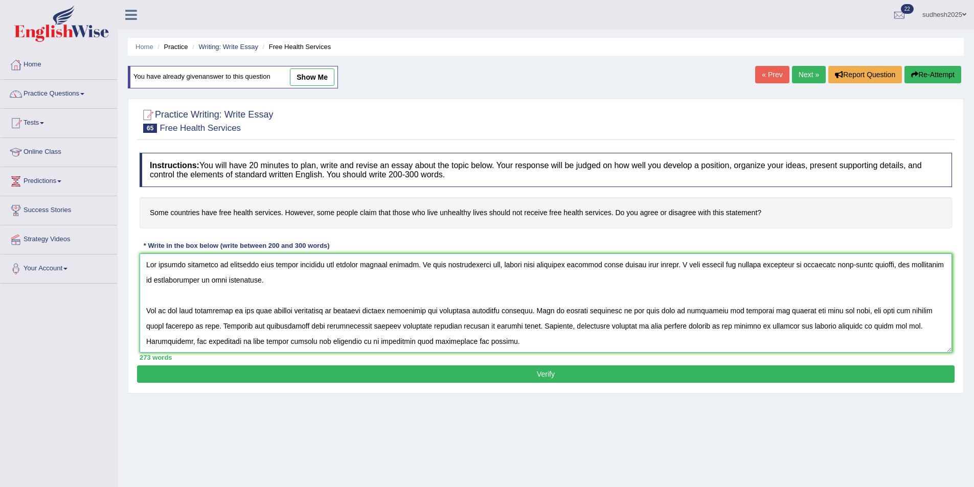
click at [376, 311] on textarea at bounding box center [546, 303] width 813 height 99
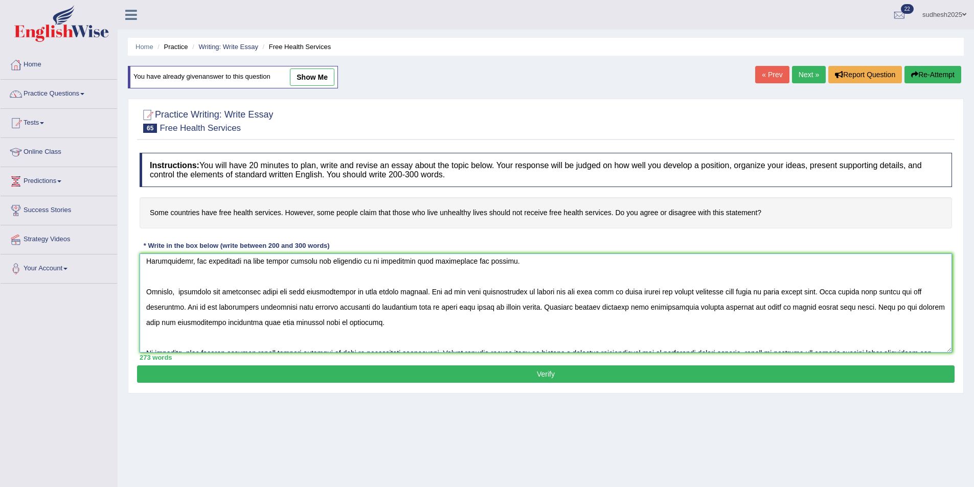
scroll to position [102, 0]
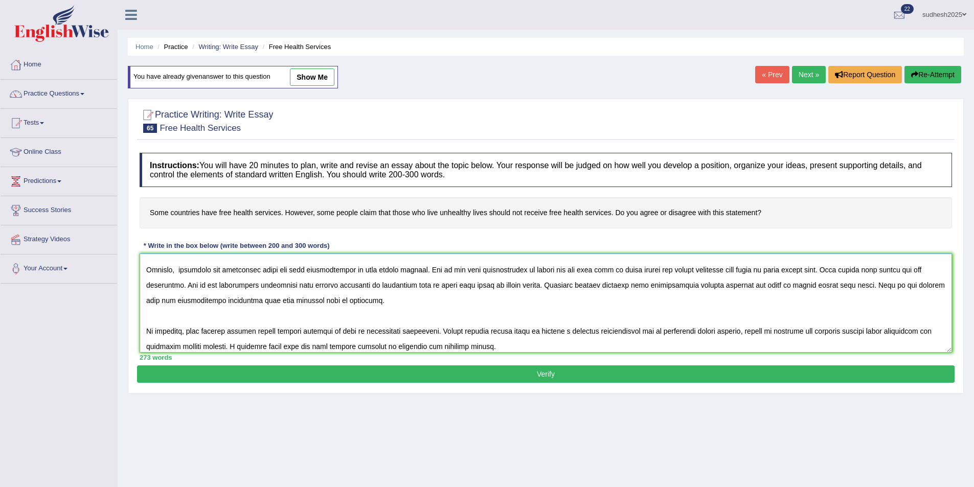
click at [622, 332] on textarea at bounding box center [546, 303] width 813 height 99
click at [630, 331] on textarea at bounding box center [546, 303] width 813 height 99
click at [288, 286] on textarea at bounding box center [546, 303] width 813 height 99
type textarea "The growing influence of countries free health services has sparked various deb…"
click at [661, 372] on button "Verify" at bounding box center [546, 374] width 818 height 17
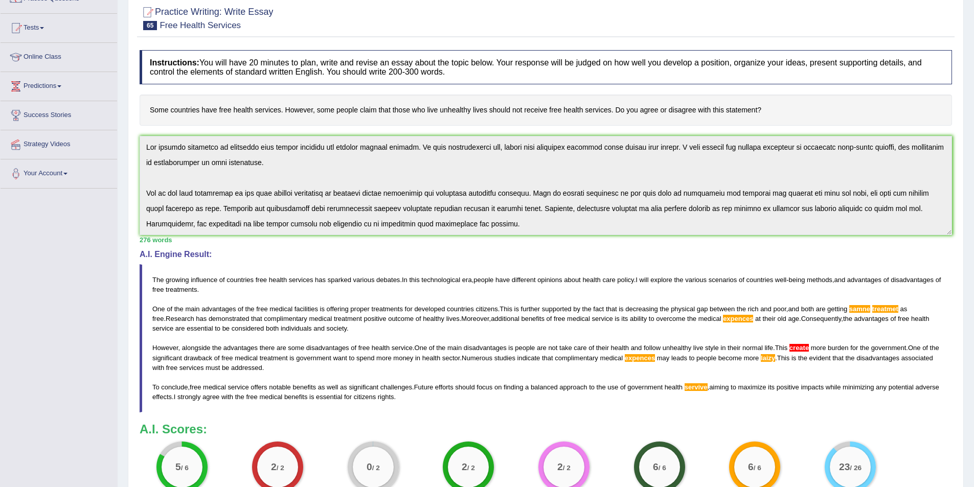
scroll to position [10, 0]
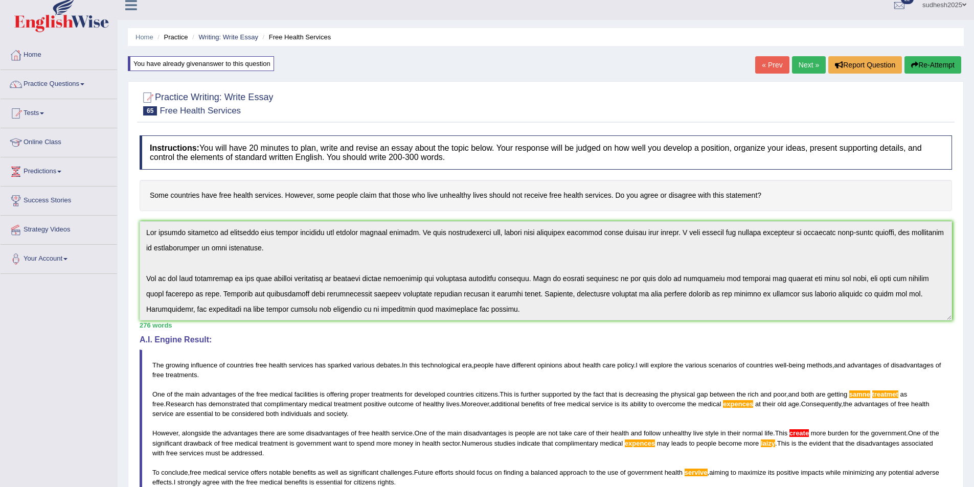
click at [945, 65] on button "Re-Attempt" at bounding box center [933, 64] width 57 height 17
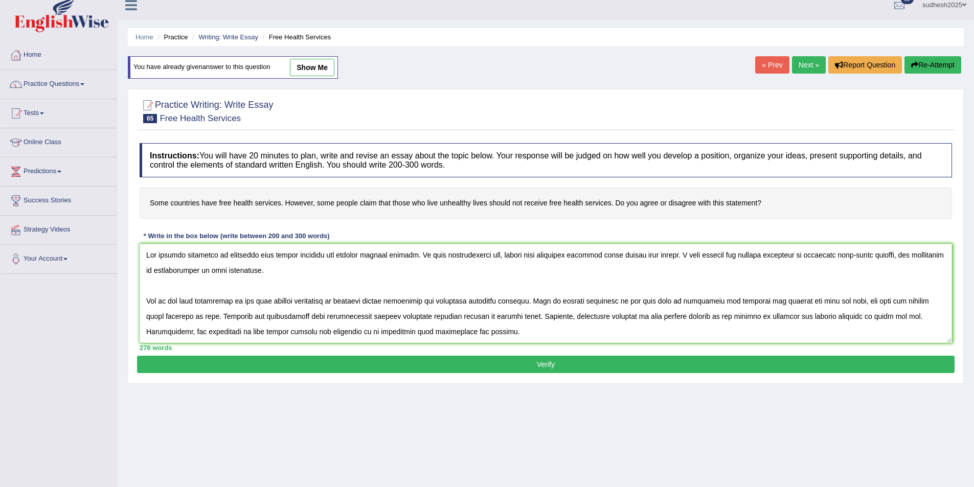
click at [920, 301] on textarea at bounding box center [546, 293] width 813 height 99
click at [162, 318] on textarea at bounding box center [546, 293] width 813 height 99
click at [174, 318] on textarea at bounding box center [546, 293] width 813 height 99
click at [164, 317] on textarea at bounding box center [546, 293] width 813 height 99
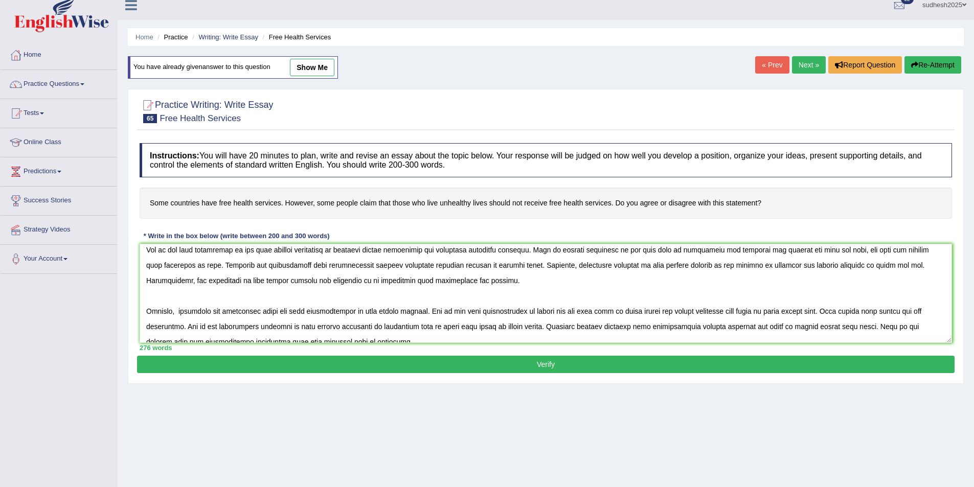
click at [422, 311] on textarea at bounding box center [546, 293] width 813 height 99
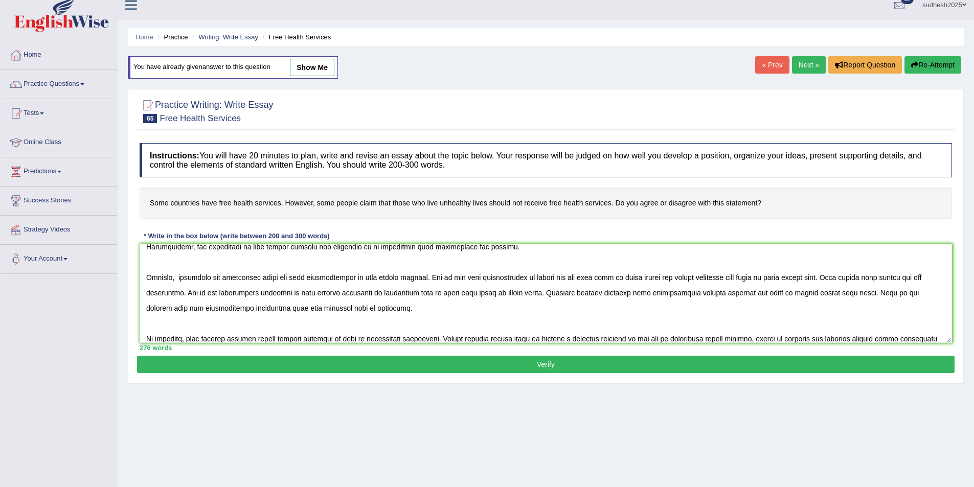
scroll to position [102, 0]
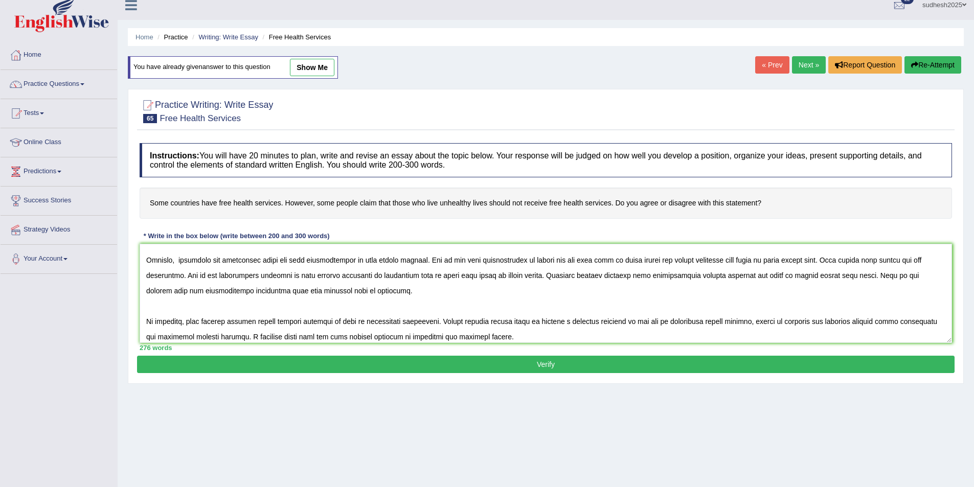
click at [744, 321] on textarea at bounding box center [546, 293] width 813 height 99
click at [748, 322] on textarea at bounding box center [546, 293] width 813 height 99
type textarea "The growing influence of countries free health services has sparked various deb…"
click at [496, 363] on button "Verify" at bounding box center [546, 364] width 818 height 17
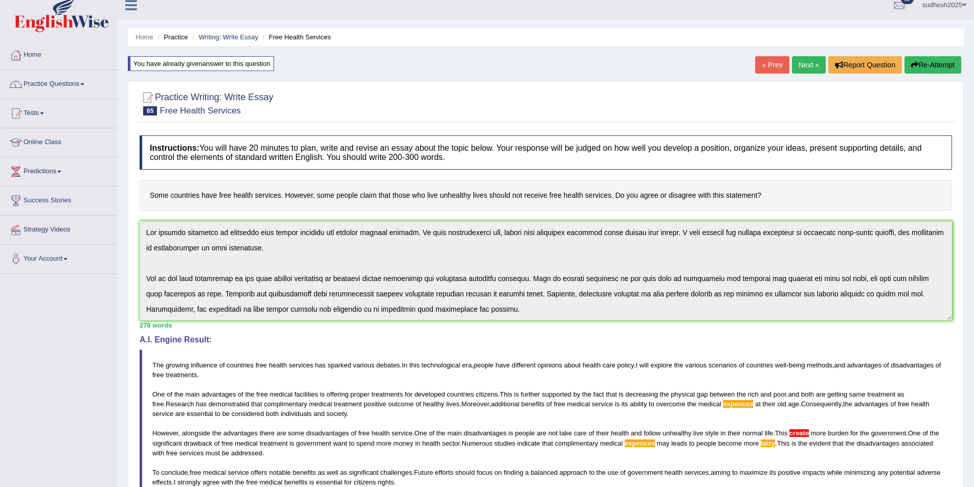
scroll to position [107, 0]
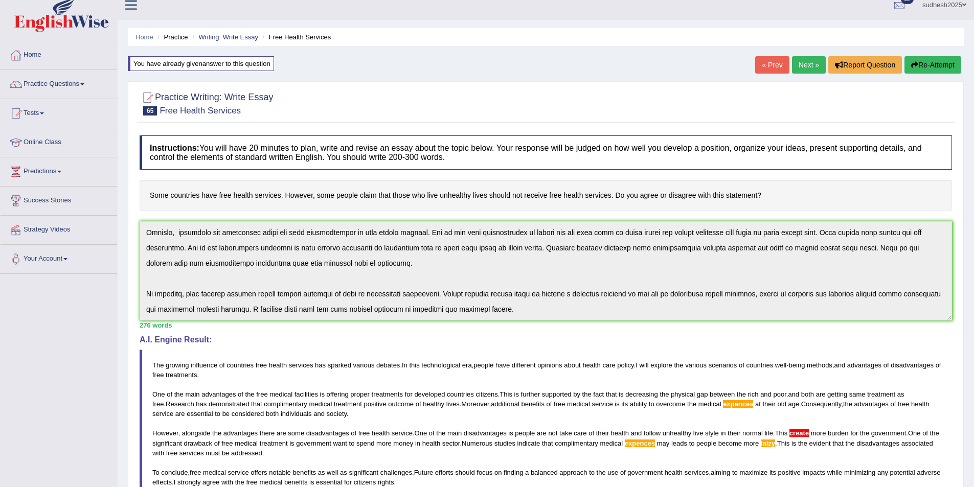
click at [574, 325] on div "Instructions: You will have 20 minutes to plan, write and revise an essay about…" at bounding box center [546, 363] width 818 height 466
click at [687, 418] on blockquote "The growing influence of countries free health services has sparked various deb…" at bounding box center [546, 424] width 813 height 148
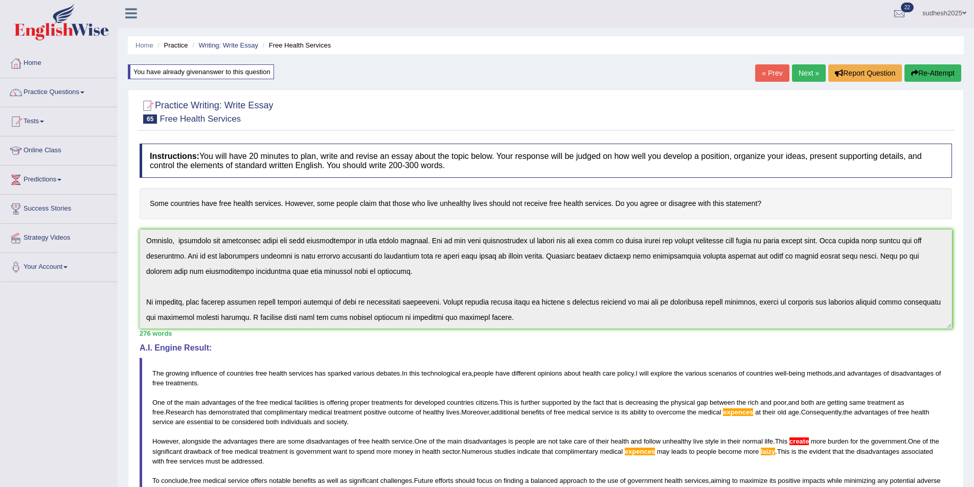
scroll to position [0, 0]
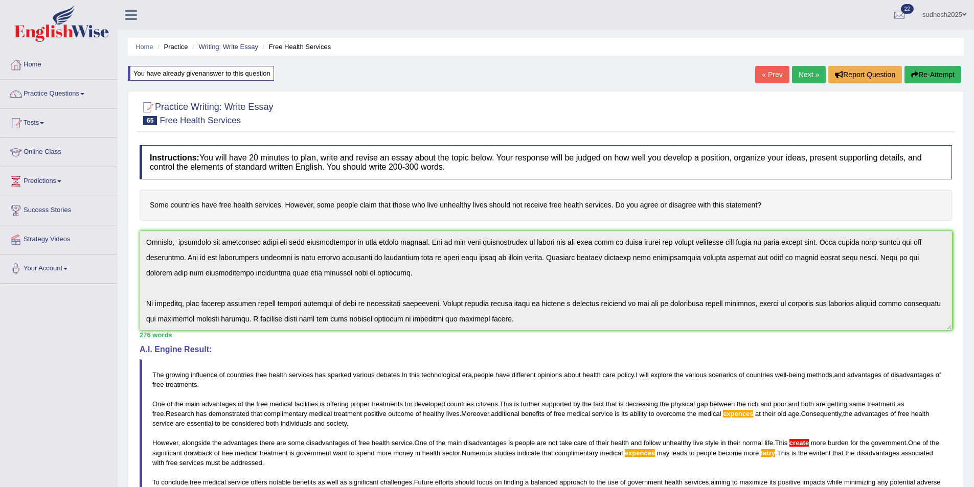
click at [922, 74] on button "Re-Attempt" at bounding box center [933, 74] width 57 height 17
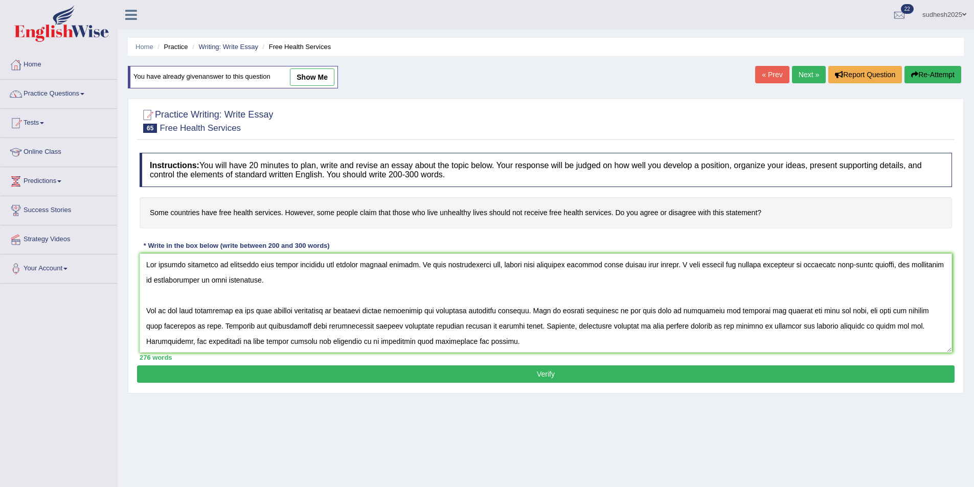
scroll to position [101, 0]
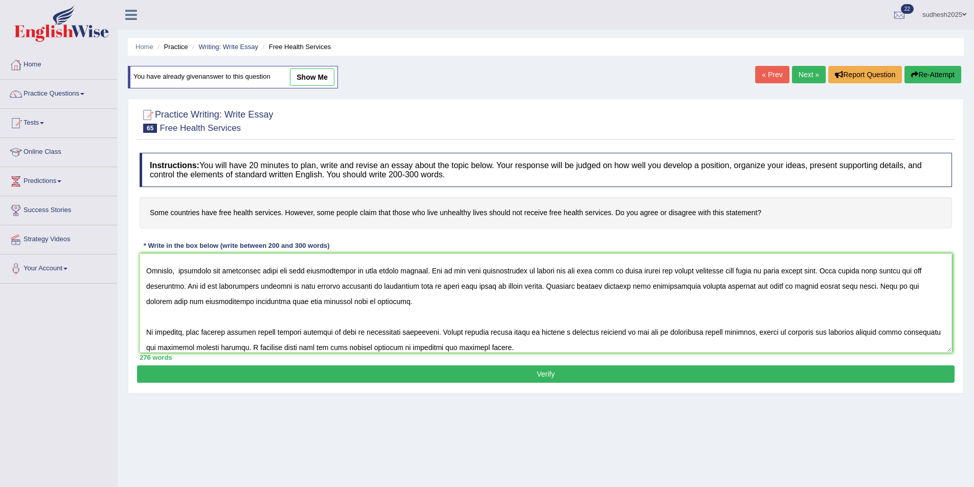
click at [758, 289] on textarea at bounding box center [546, 303] width 813 height 99
click at [760, 288] on textarea at bounding box center [546, 303] width 813 height 99
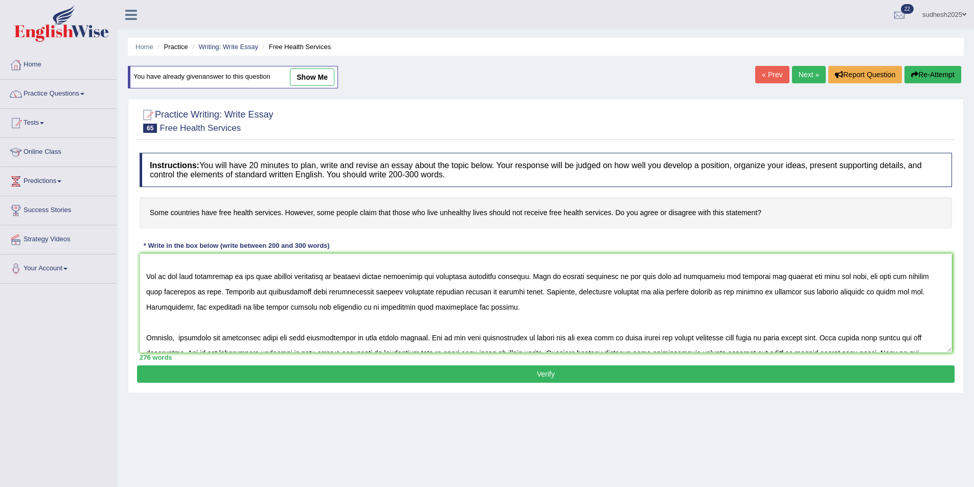
scroll to position [5, 0]
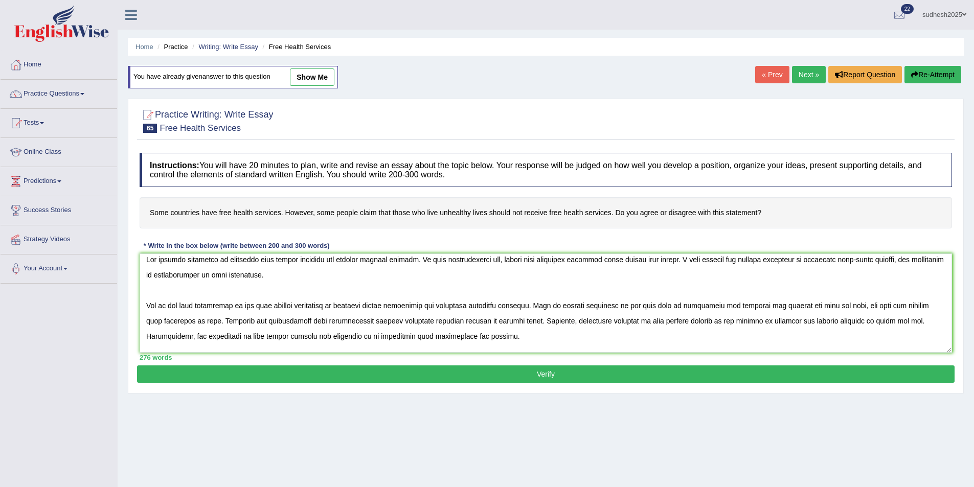
click at [834, 323] on textarea at bounding box center [546, 303] width 813 height 99
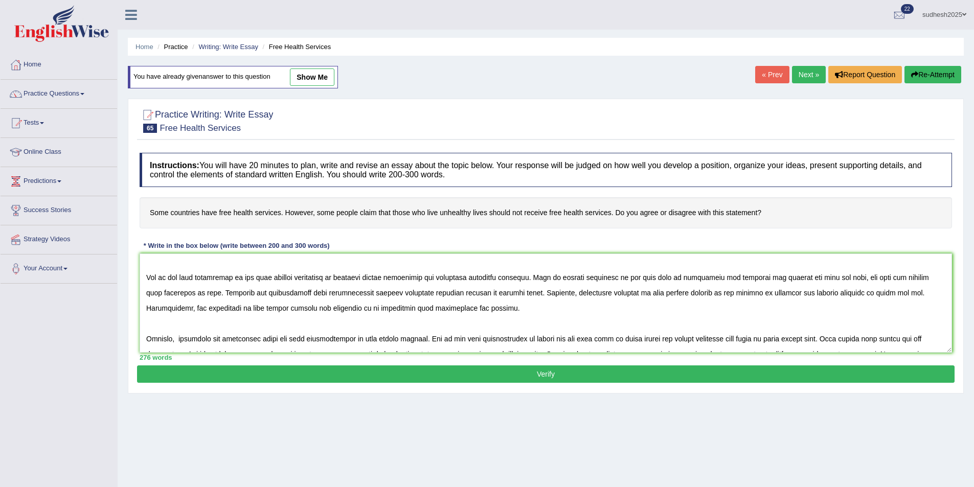
scroll to position [56, 0]
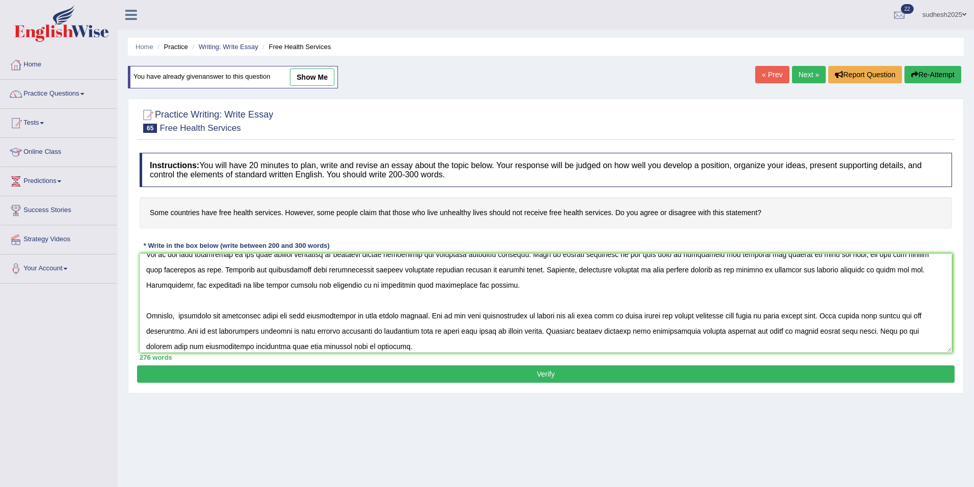
click at [615, 317] on textarea at bounding box center [546, 303] width 813 height 99
click at [854, 317] on textarea at bounding box center [546, 303] width 813 height 99
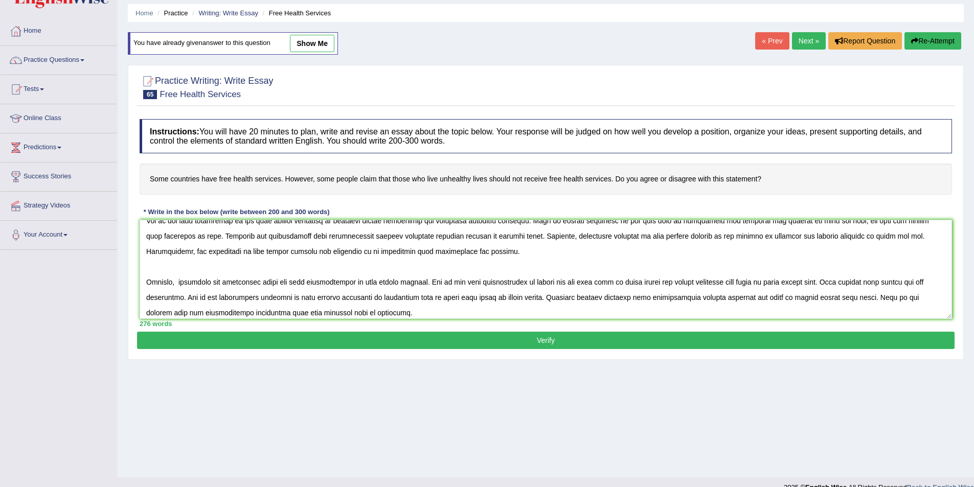
scroll to position [50, 0]
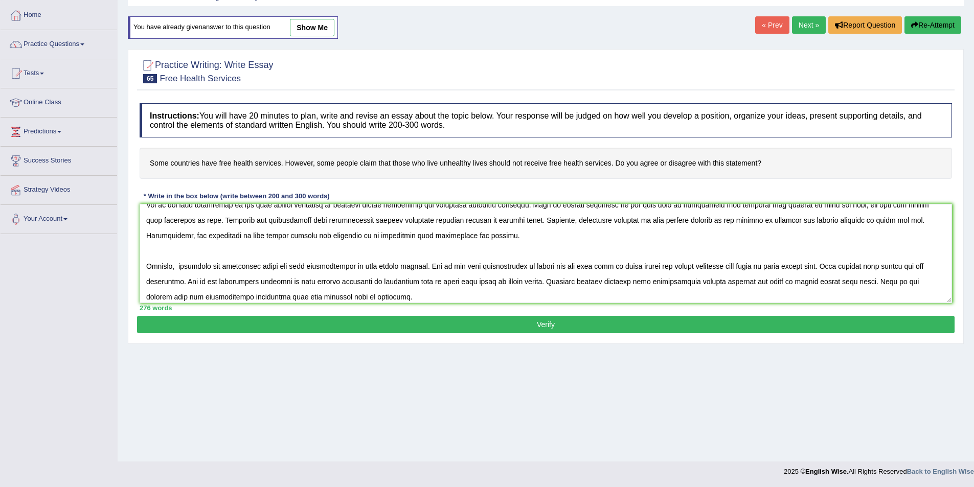
type textarea "The growing influence of countries free health services has sparked various deb…"
click at [567, 327] on button "Verify" at bounding box center [546, 324] width 818 height 17
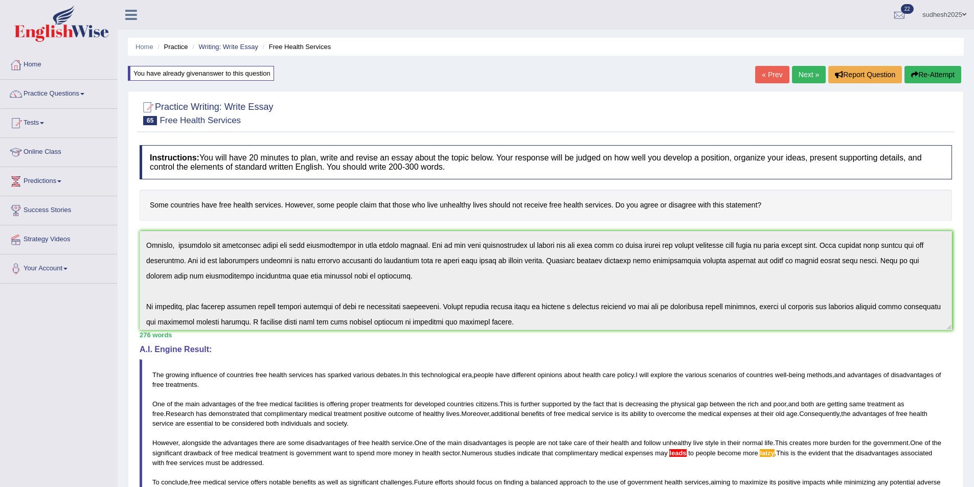
scroll to position [107, 0]
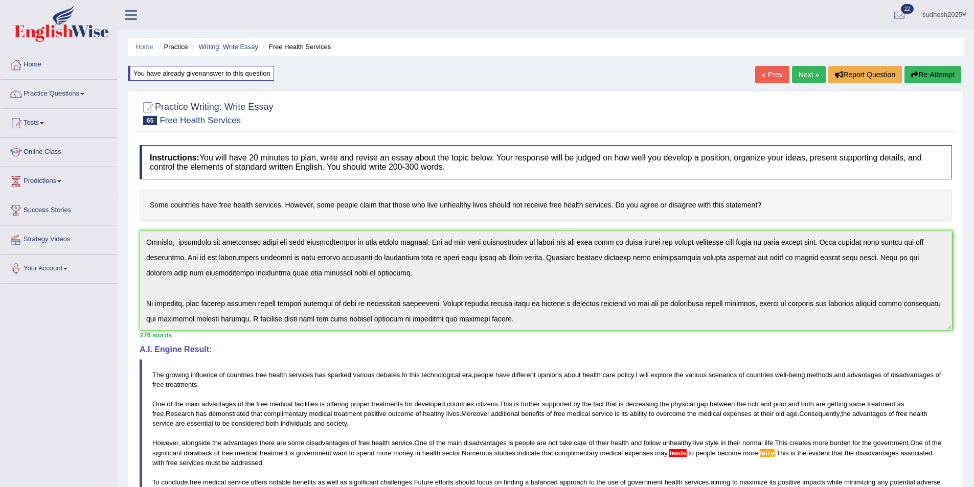
click at [931, 73] on button "Re-Attempt" at bounding box center [933, 74] width 57 height 17
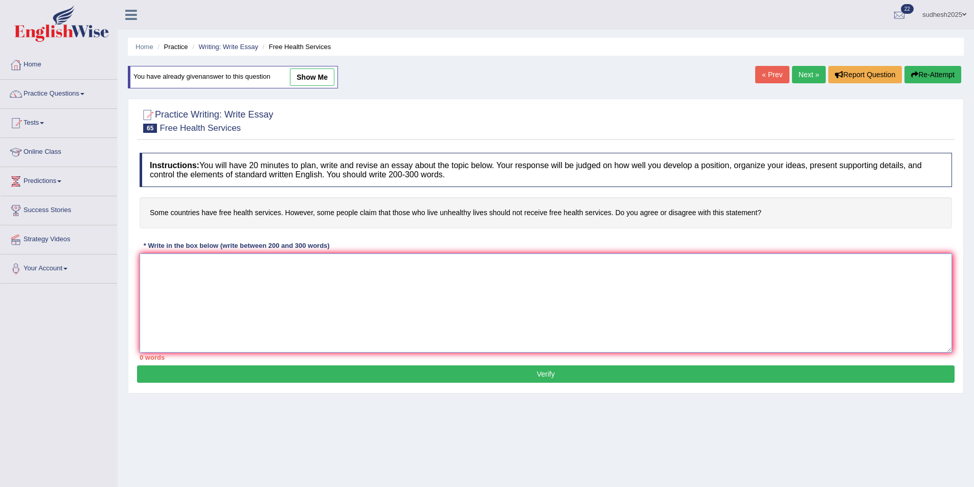
paste textarea "The growing influence of countries free health services has sparked various deb…"
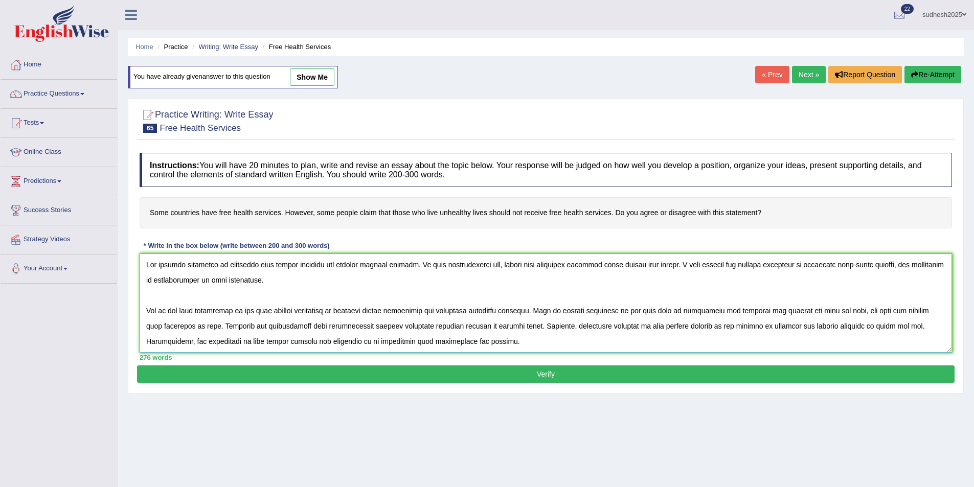
scroll to position [101, 0]
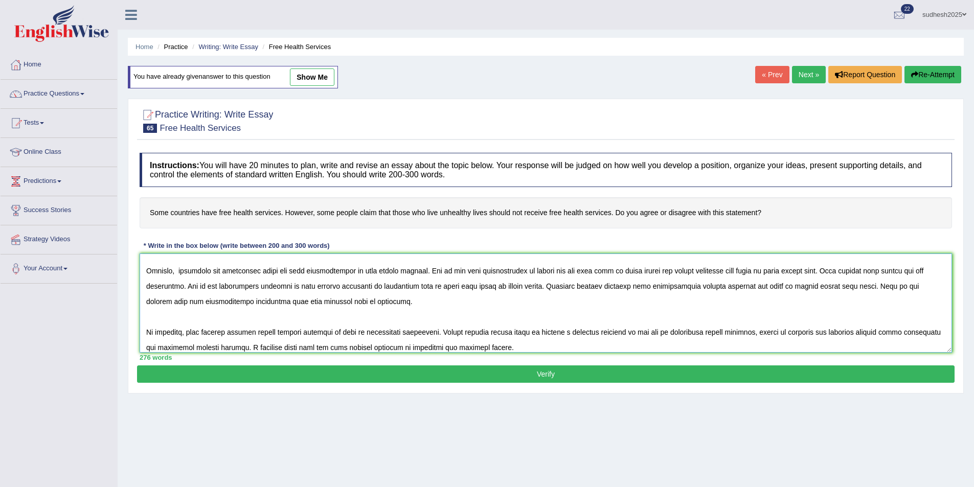
click at [802, 285] on textarea at bounding box center [546, 303] width 813 height 99
click at [885, 286] on textarea at bounding box center [546, 303] width 813 height 99
click at [889, 286] on textarea at bounding box center [546, 303] width 813 height 99
type textarea "The growing influence of countries free health services has sparked various deb…"
click at [545, 374] on button "Verify" at bounding box center [546, 374] width 818 height 17
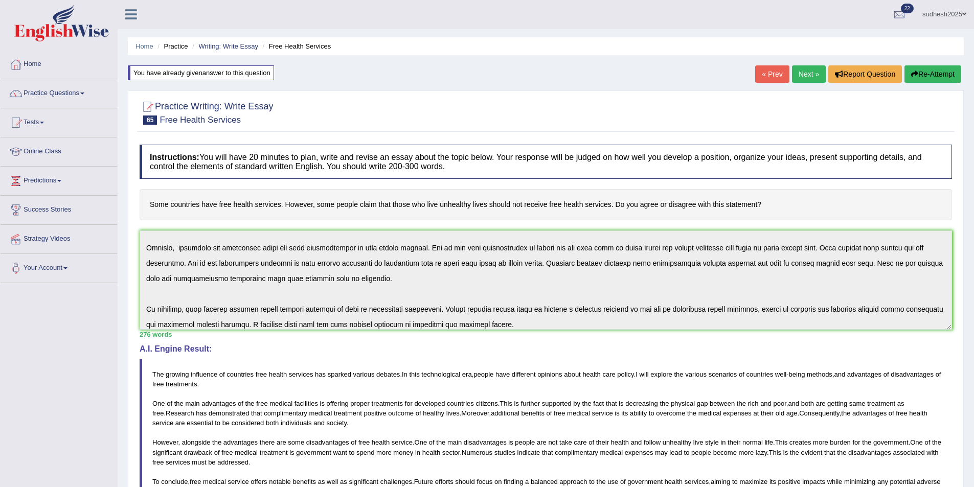
scroll to position [0, 0]
